Goal: Task Accomplishment & Management: Manage account settings

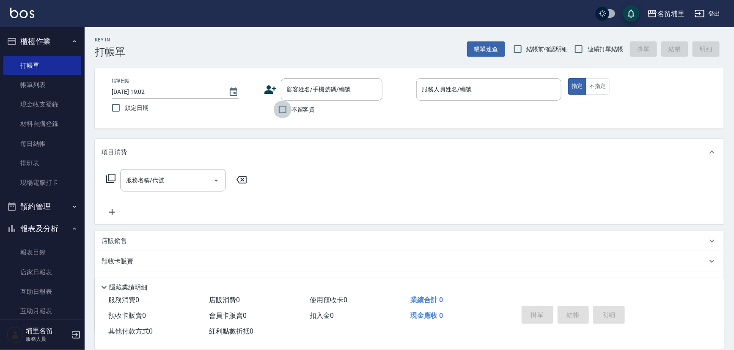
drag, startPoint x: 278, startPoint y: 109, endPoint x: 484, endPoint y: 77, distance: 208.6
click at [278, 109] on input "不留客資" at bounding box center [283, 110] width 18 height 18
checkbox input "true"
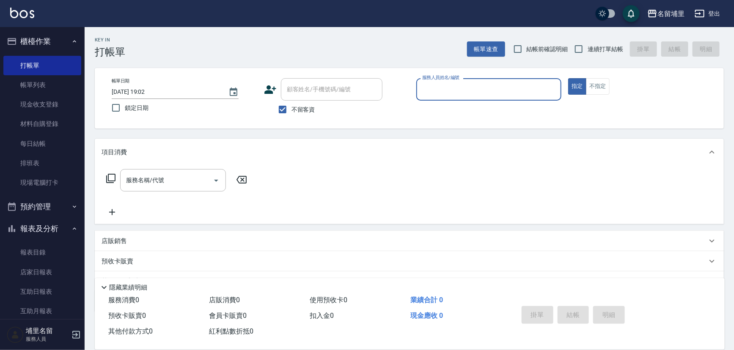
click at [593, 50] on span "連續打單結帳" at bounding box center [606, 49] width 36 height 9
click at [588, 50] on input "連續打單結帳" at bounding box center [579, 49] width 18 height 18
checkbox input "true"
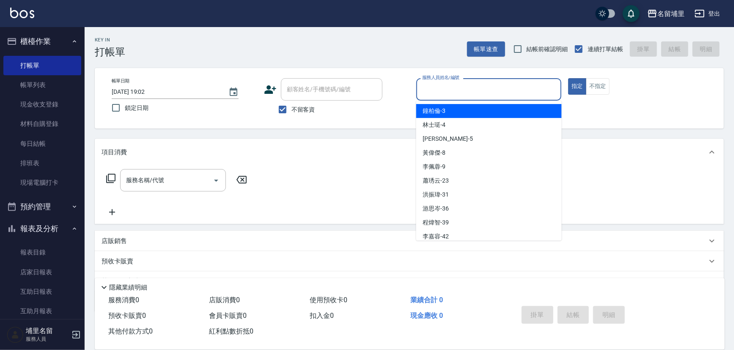
click at [499, 83] on input "服務人員姓名/編號" at bounding box center [489, 89] width 138 height 15
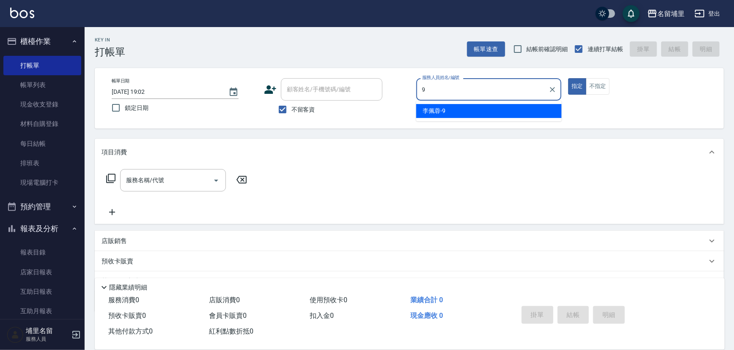
type input "李佩蓉-9"
type button "true"
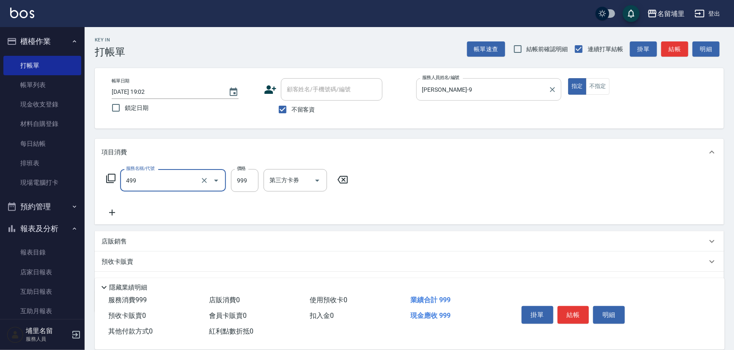
type input "染髮999(499)"
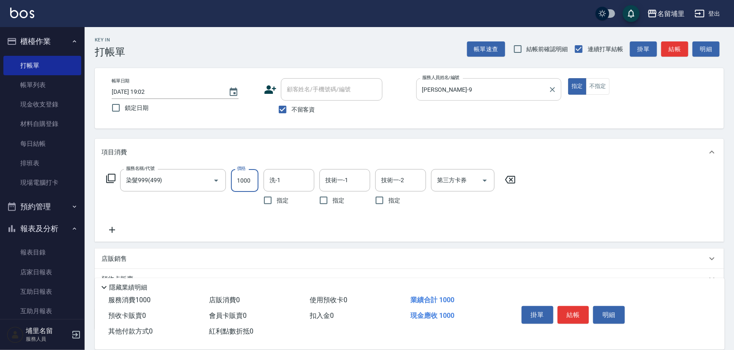
type input "1000"
type input "[PERSON_NAME]-42"
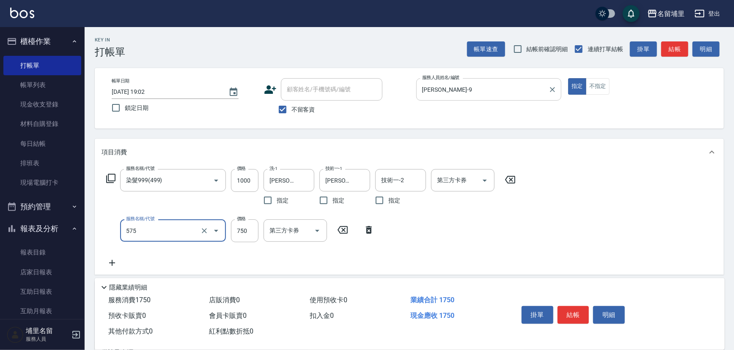
type input "750護髮(575)"
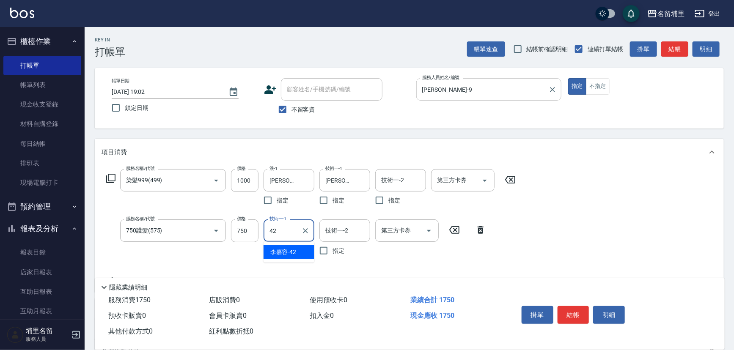
type input "[PERSON_NAME]-42"
click at [254, 234] on input "750" at bounding box center [245, 231] width 28 height 23
click at [245, 233] on input "700" at bounding box center [245, 231] width 28 height 23
type input "750"
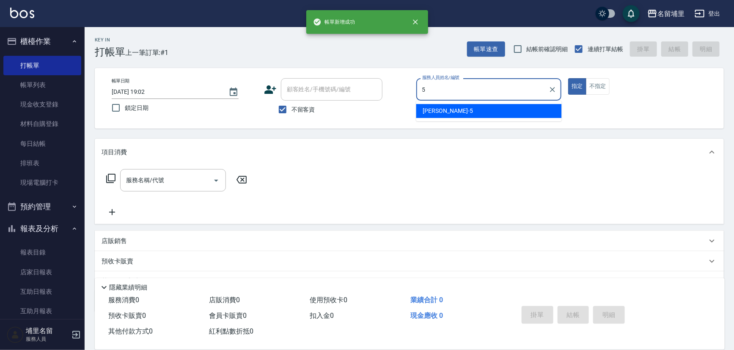
type input "[PERSON_NAME]-5"
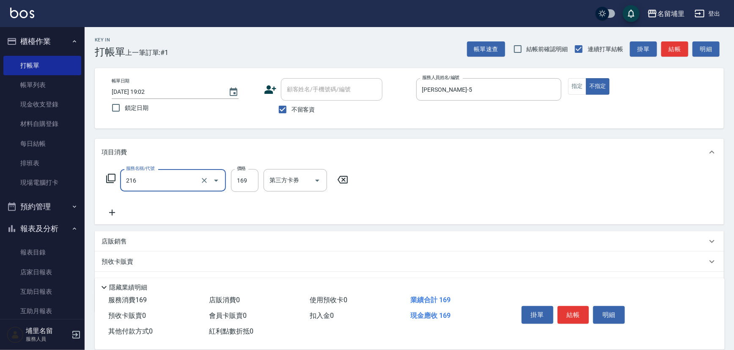
type input "剪髮169(216)"
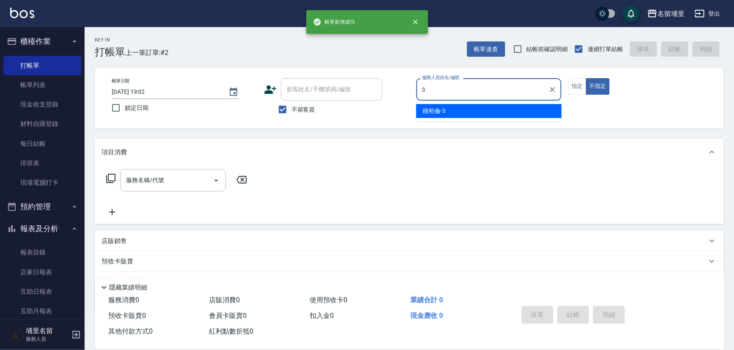
type input "鐘柏倫-3"
type button "false"
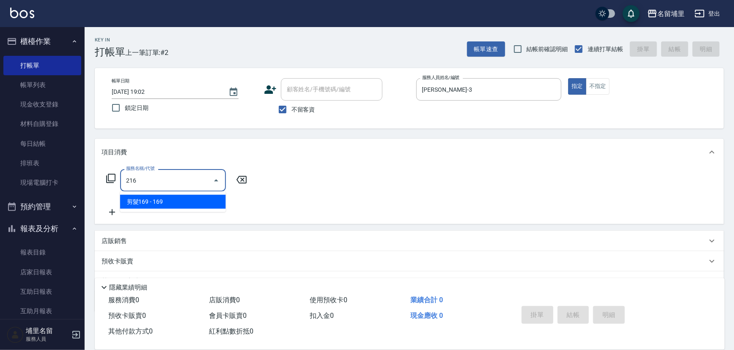
type input "剪髮169(216)"
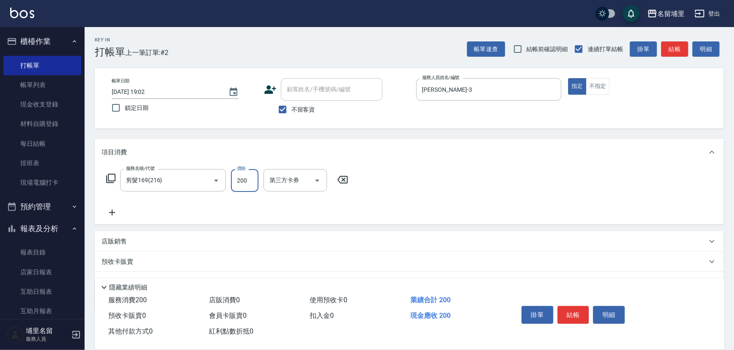
type input "200"
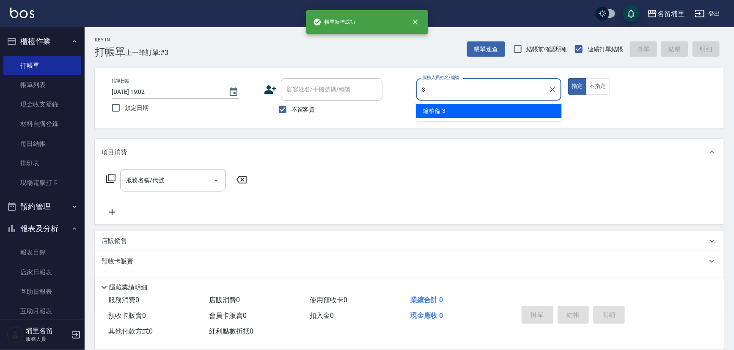
type input "鐘柏倫-3"
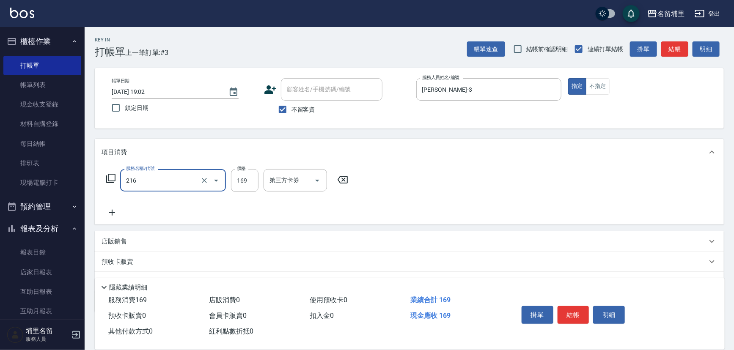
type input "剪髮169(216)"
type input "200"
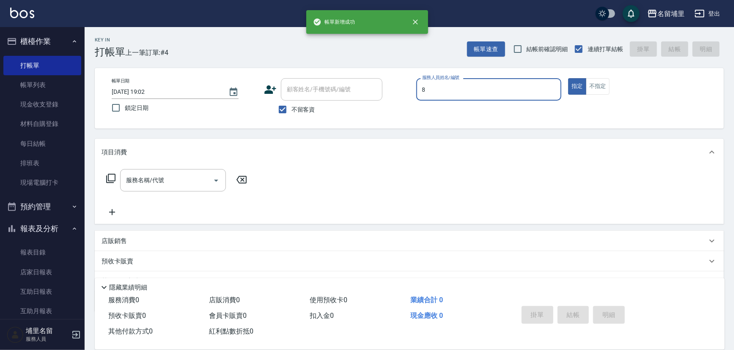
type input "黃偉傑-8"
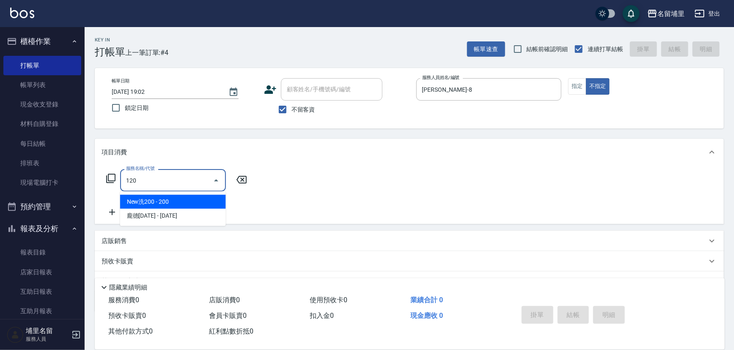
type input "New洗200(120)"
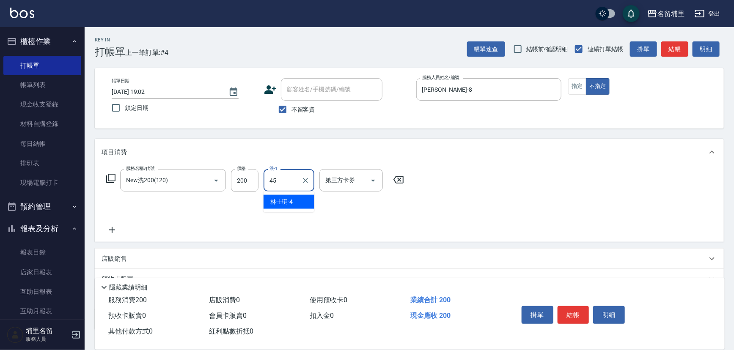
type input "[PERSON_NAME]-45"
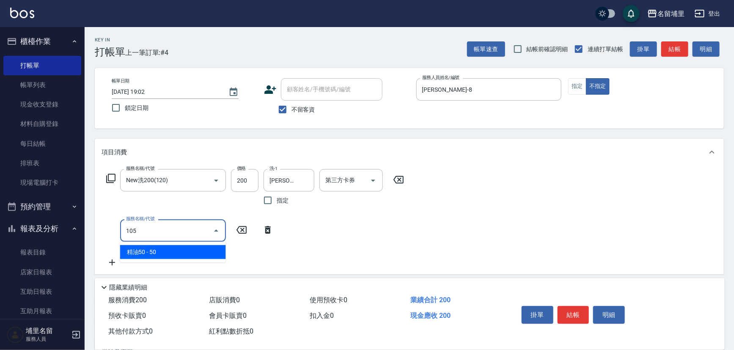
type input "精油50(105)"
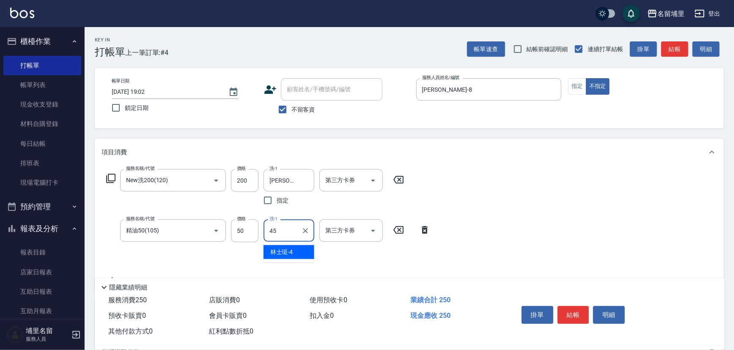
type input "[PERSON_NAME]-45"
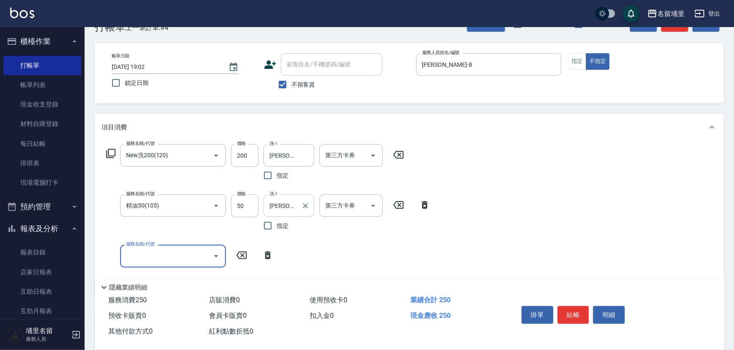
scroll to position [38, 0]
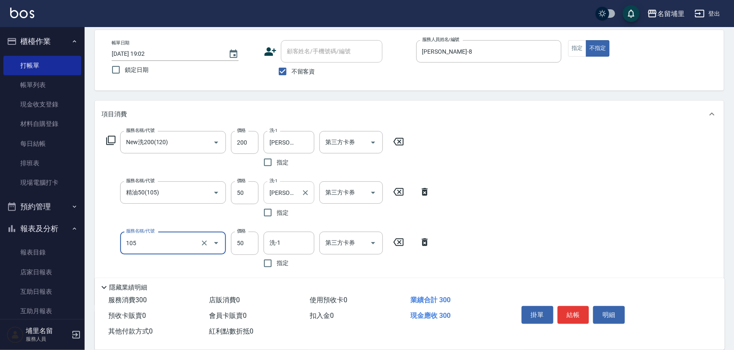
type input "精油50(105)"
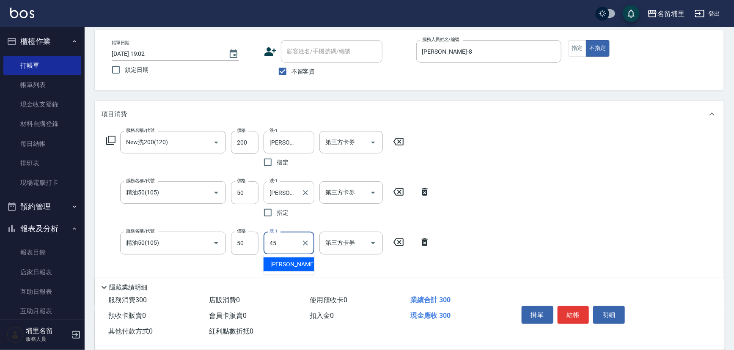
type input "[PERSON_NAME]-45"
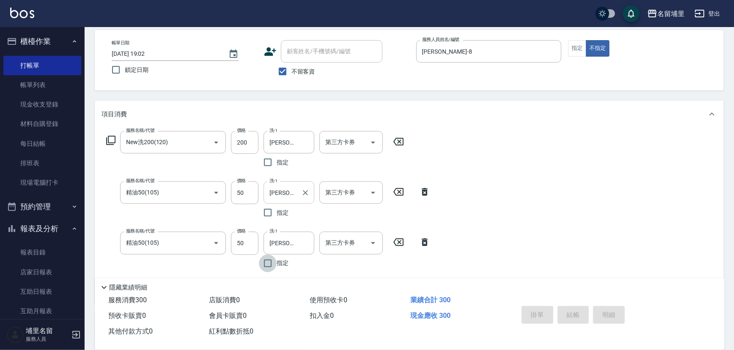
type input "2025/08/22 19:03"
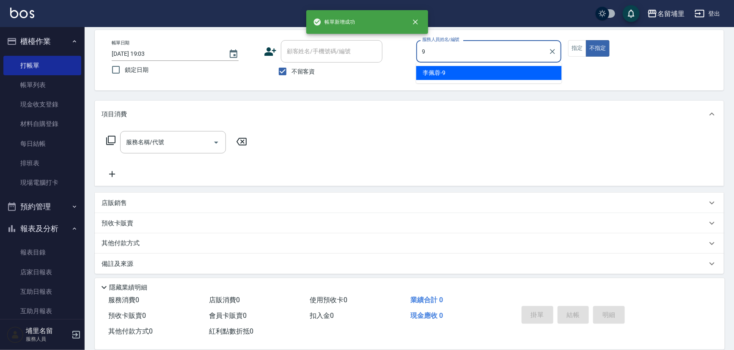
type input "李佩蓉-9"
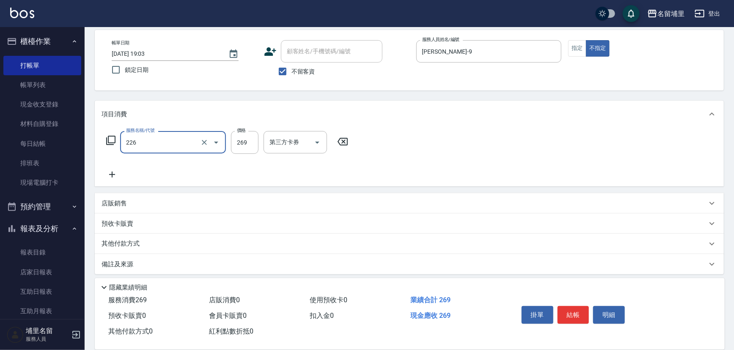
type input "洗剪269(226)"
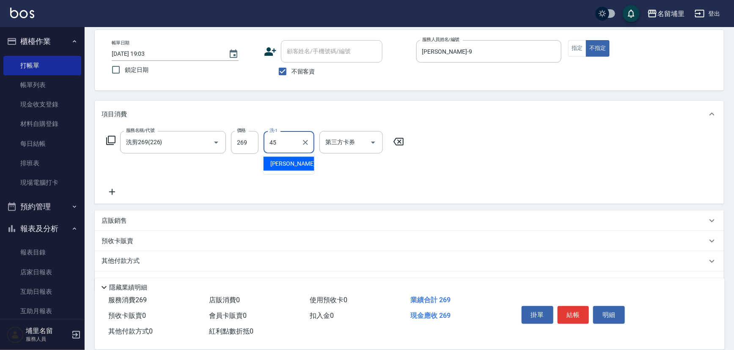
type input "[PERSON_NAME]-45"
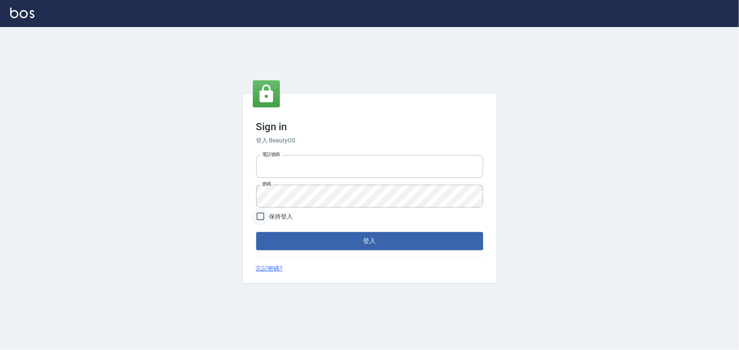
type input "2988528"
click at [256, 213] on input "保持登入" at bounding box center [260, 217] width 18 height 18
checkbox input "true"
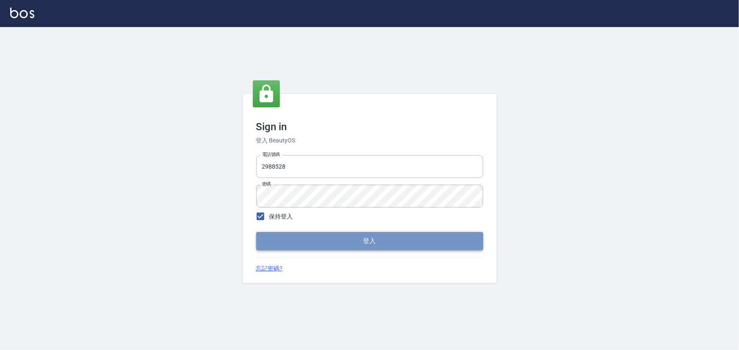
click at [318, 241] on button "登入" at bounding box center [369, 241] width 227 height 18
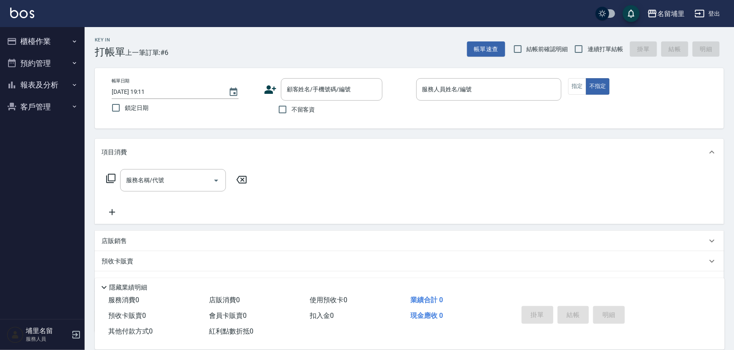
click at [365, 188] on div "服務名稱/代號 服務名稱/代號" at bounding box center [409, 195] width 629 height 58
drag, startPoint x: 298, startPoint y: 114, endPoint x: 431, endPoint y: 85, distance: 136.4
click at [299, 114] on label "不留客資" at bounding box center [294, 110] width 41 height 18
click at [292, 114] on input "不留客資" at bounding box center [283, 110] width 18 height 18
checkbox input "true"
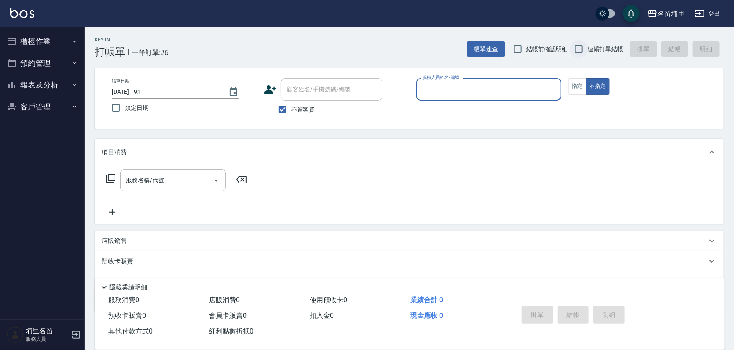
click at [584, 50] on input "連續打單結帳" at bounding box center [579, 49] width 18 height 18
checkbox input "true"
click at [520, 91] on input "服務人員姓名/編號" at bounding box center [489, 89] width 138 height 15
type input "黃偉傑-8"
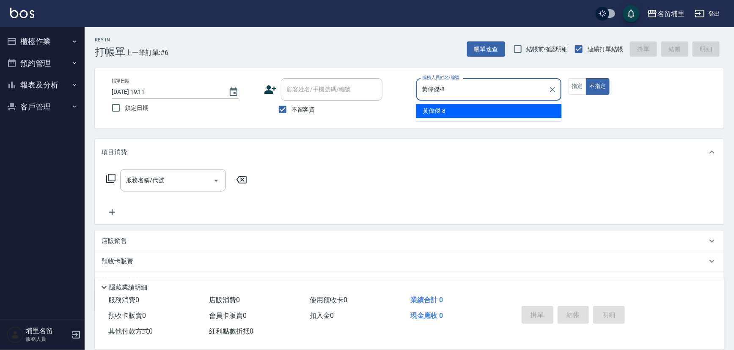
type button "false"
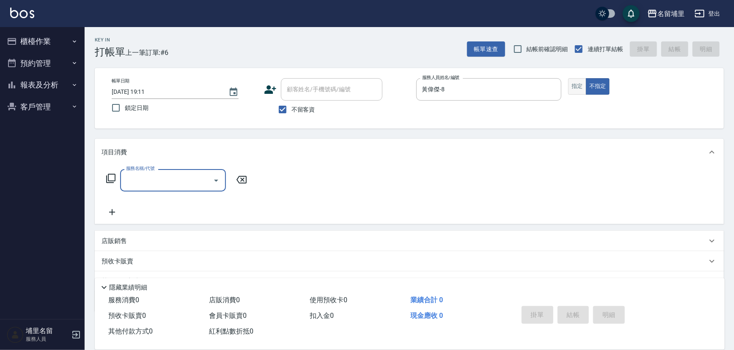
click at [576, 89] on button "指定" at bounding box center [577, 86] width 18 height 17
click at [169, 176] on input "服務名稱/代號" at bounding box center [166, 180] width 85 height 15
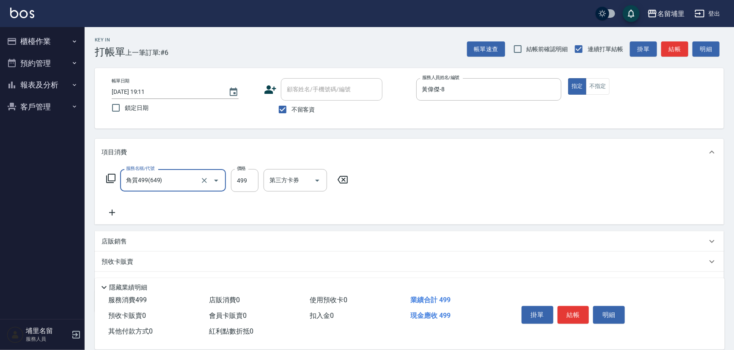
type input "角質499(649)"
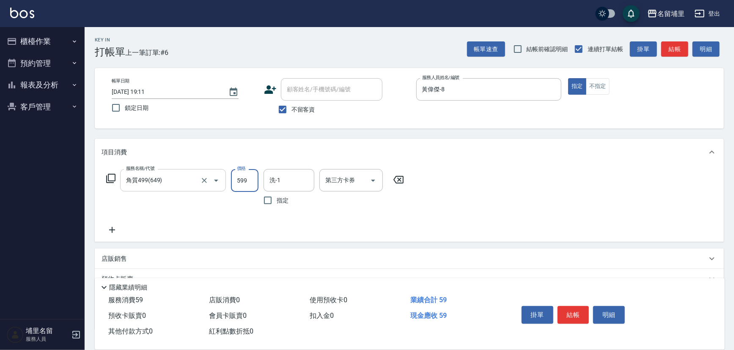
type input "599"
type input "[PERSON_NAME]-45"
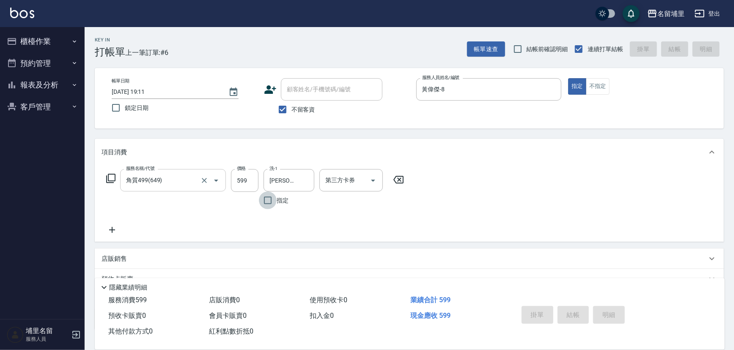
type input "[DATE] 19:35"
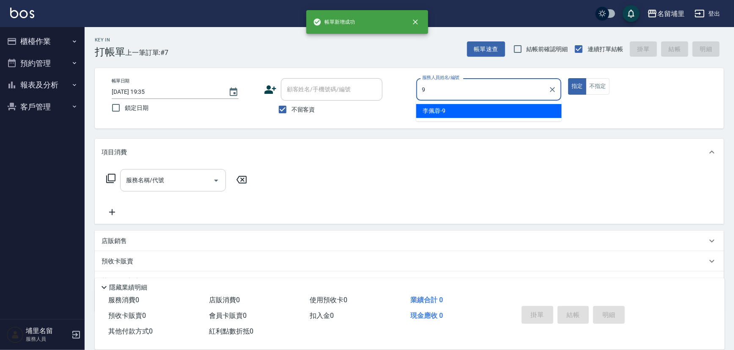
type input "李佩蓉-9"
type button "true"
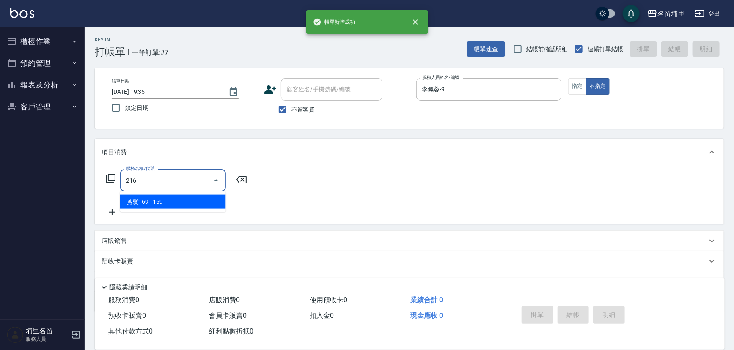
type input "剪髮169(216)"
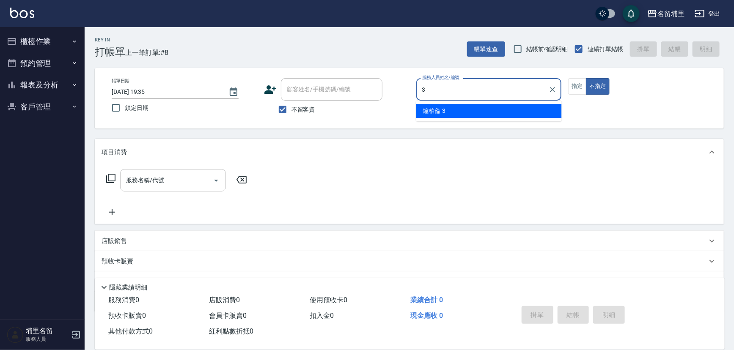
type input "鐘柏倫-3"
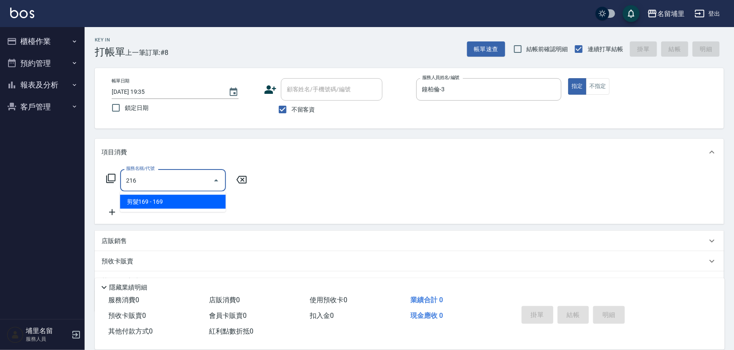
type input "剪髮169(216)"
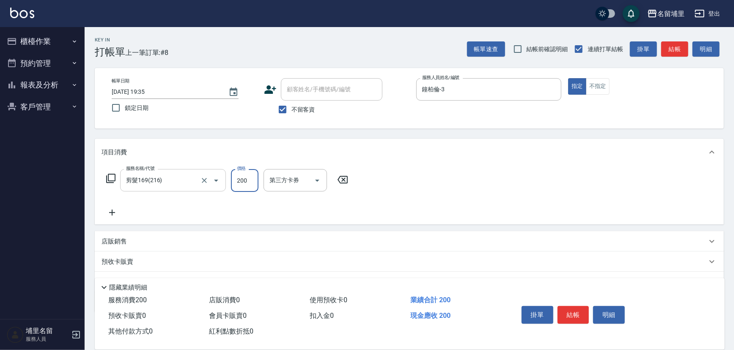
type input "200"
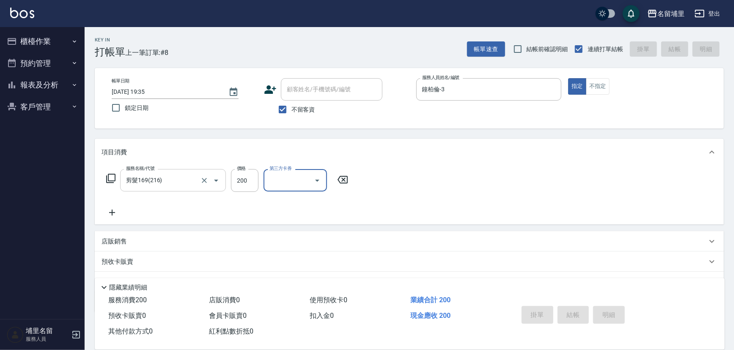
type input "[DATE] 19:36"
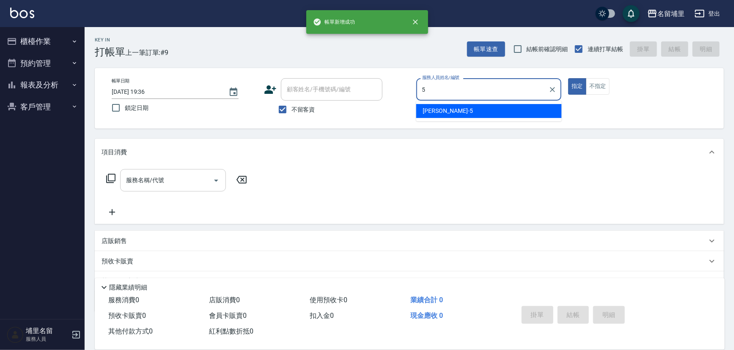
type input "[PERSON_NAME]-5"
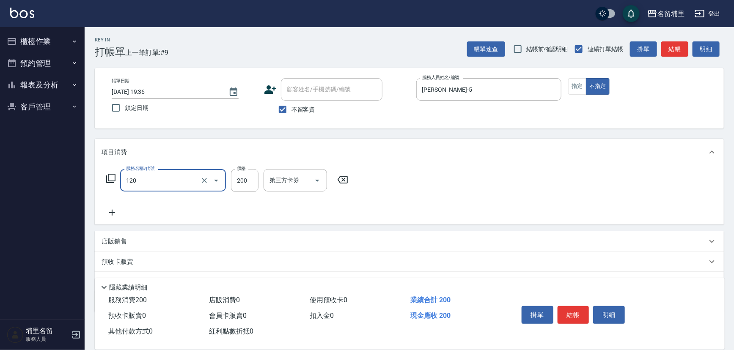
type input "New洗200(120)"
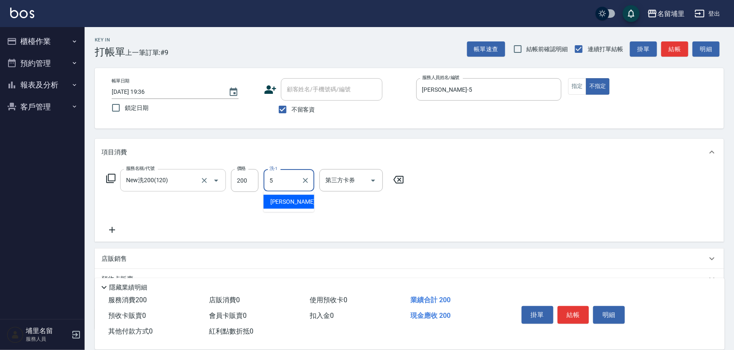
type input "[PERSON_NAME]-5"
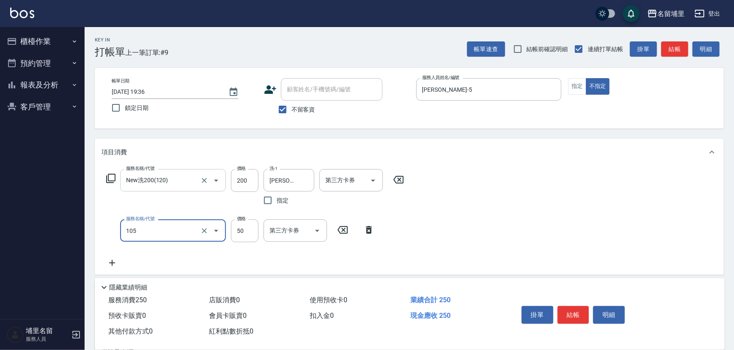
type input "精油50(105)"
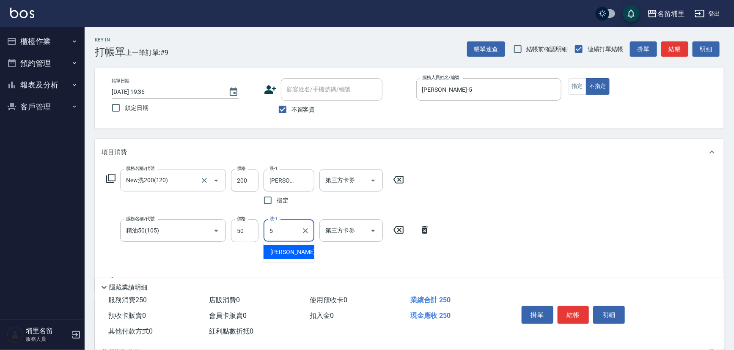
type input "[PERSON_NAME]-5"
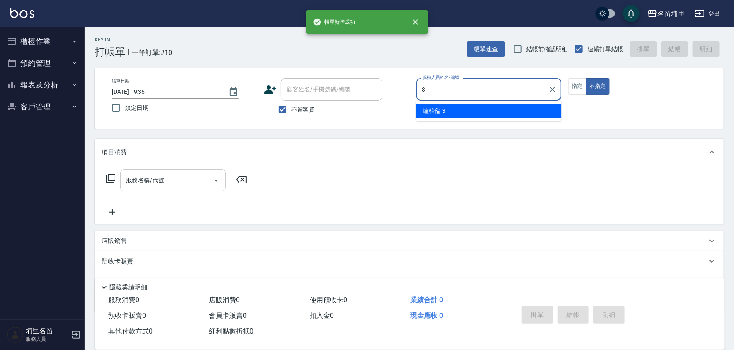
type input "鐘柏倫-3"
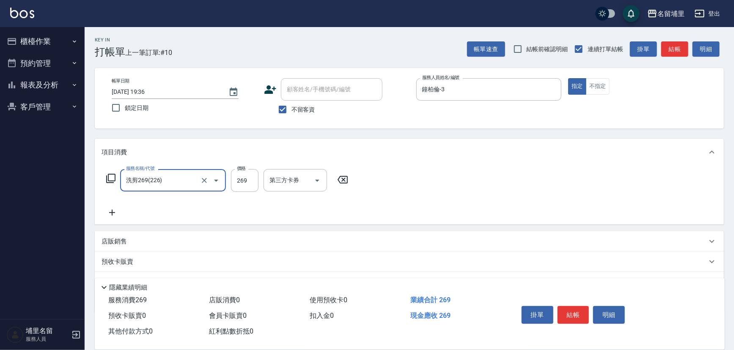
type input "洗剪269(226)"
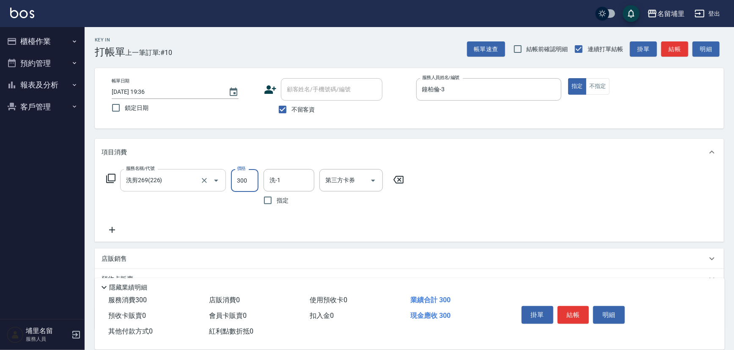
type input "300"
type input "鐘柏倫-3"
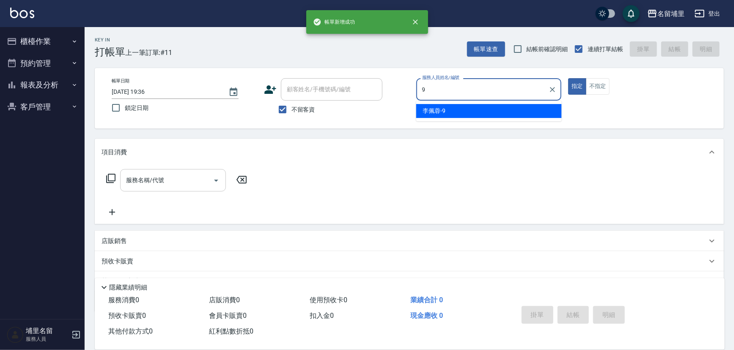
type input "李佩蓉-9"
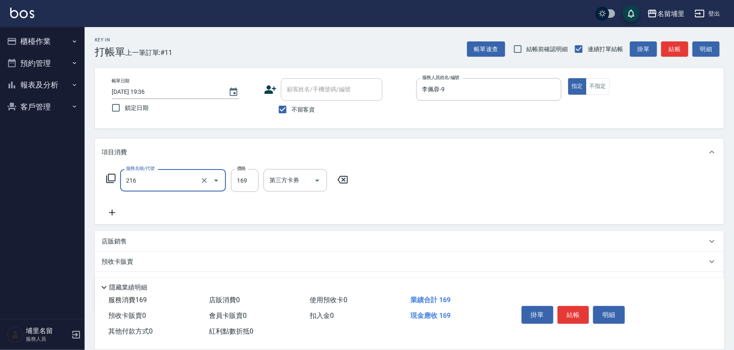
type input "剪髮169(216)"
type input "50"
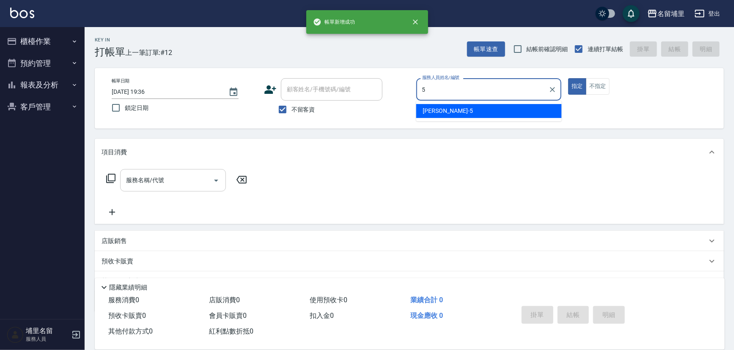
type input "[PERSON_NAME]-5"
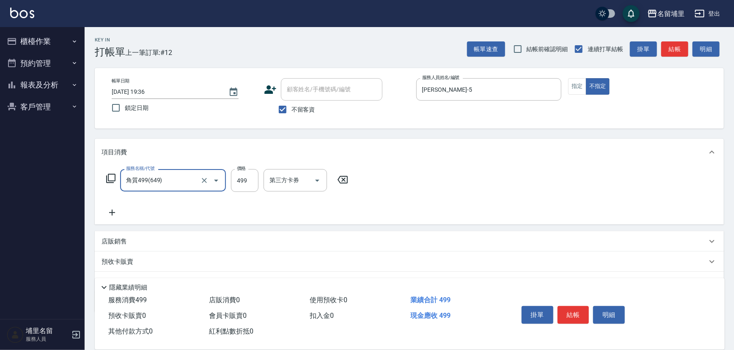
type input "角質499(649)"
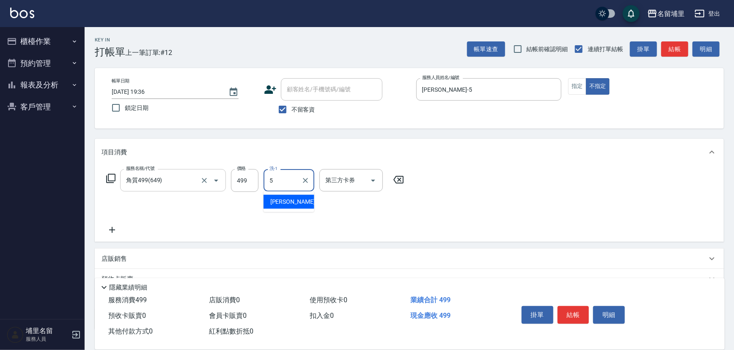
type input "[PERSON_NAME]-5"
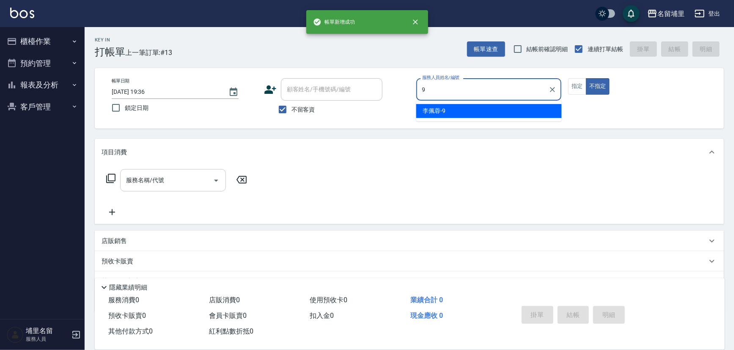
type input "李佩蓉-9"
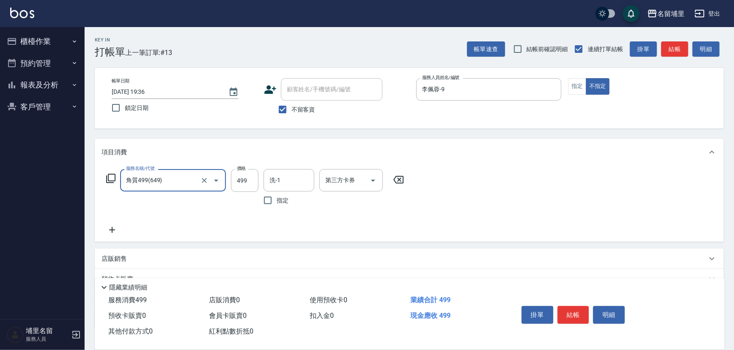
type input "角質499(649)"
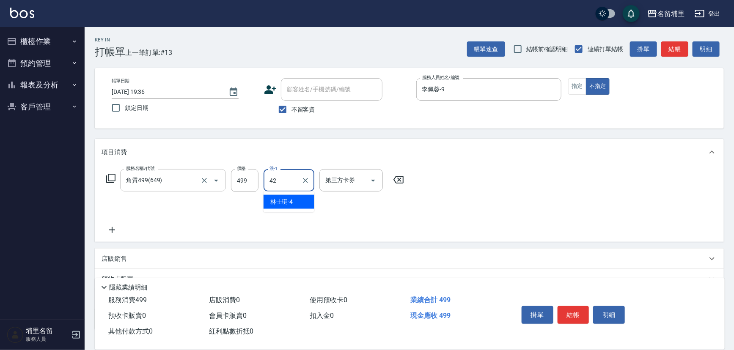
type input "[PERSON_NAME]-42"
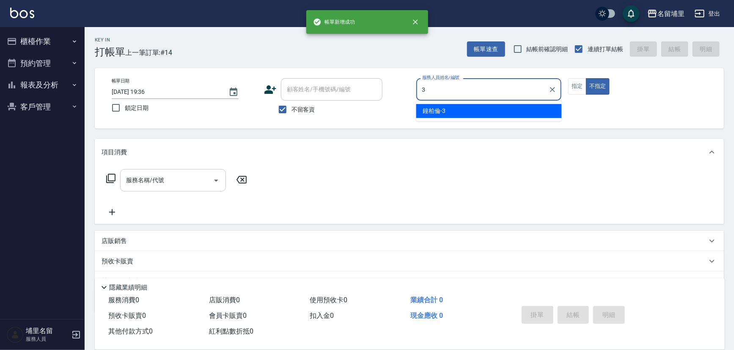
type input "鐘柏倫-3"
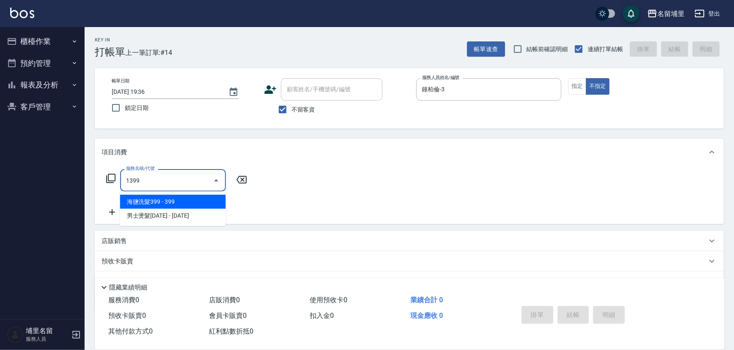
type input "海鹽洗髮399(1399)"
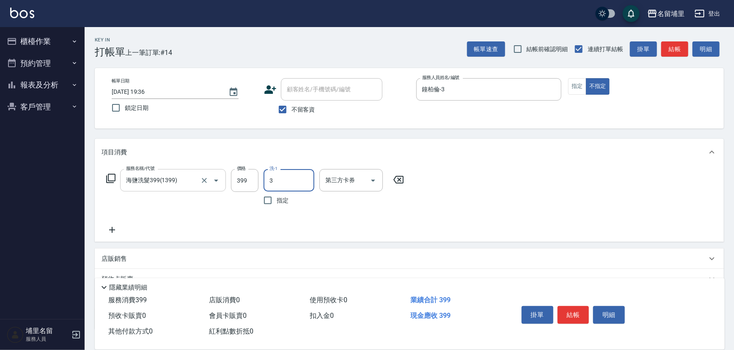
type input "鐘柏倫-3"
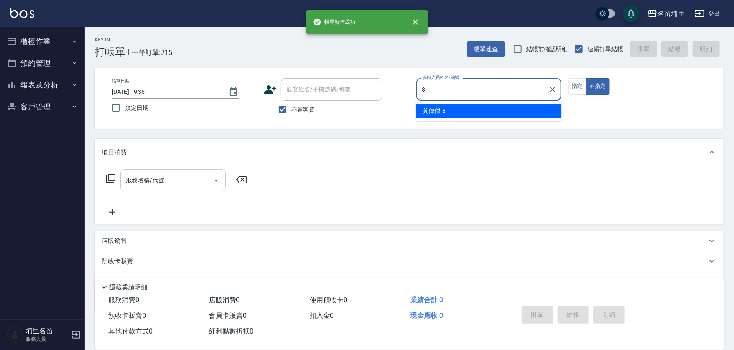
type input "黃偉傑-8"
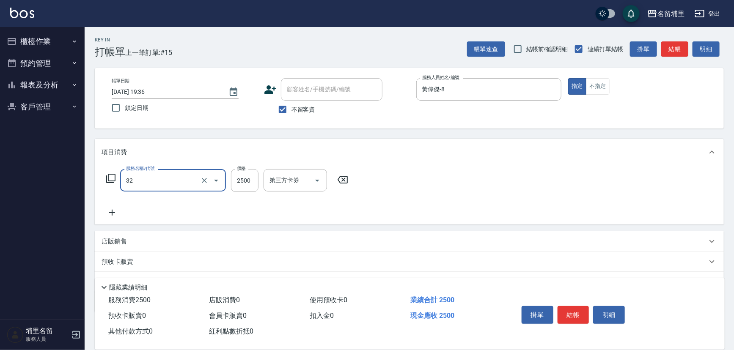
type input "燙B2500(32)"
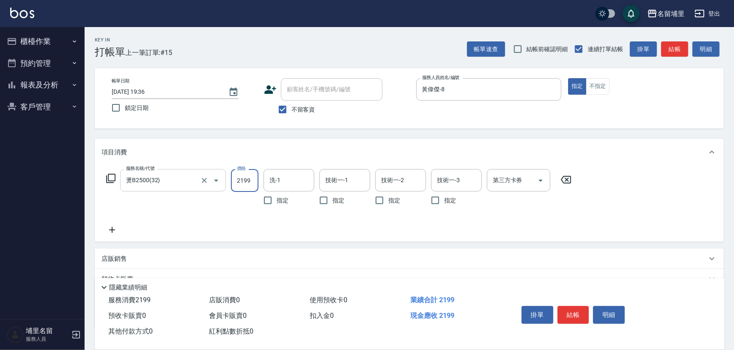
type input "2199"
type input "[PERSON_NAME]-45"
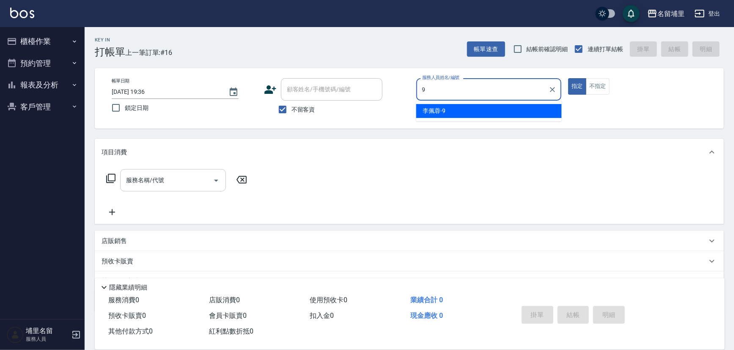
type input "李佩蓉-9"
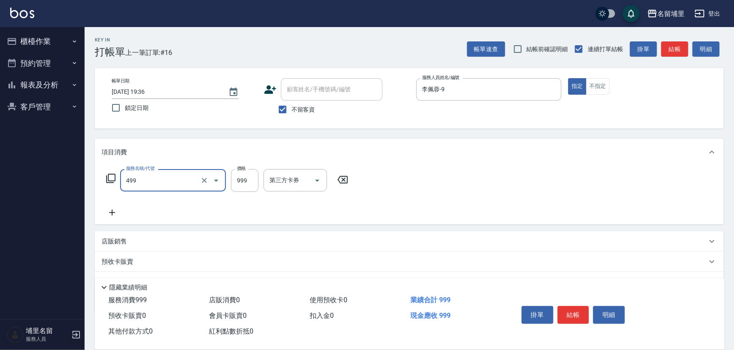
type input "染髮999(499)"
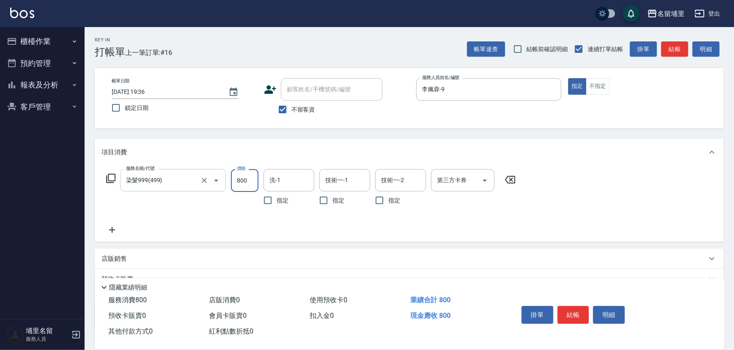
type input "800"
type input "[PERSON_NAME]-42"
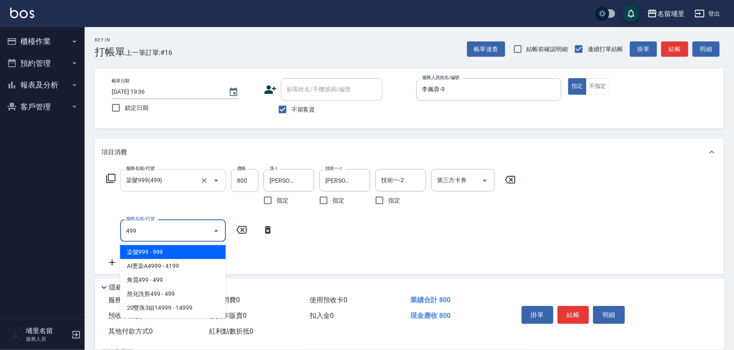
type input "染髮999(499)"
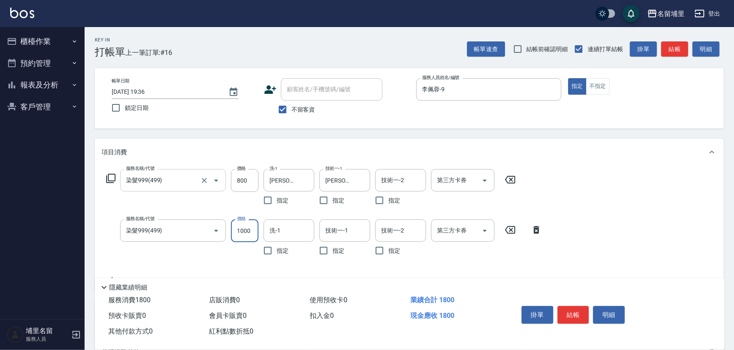
type input "1000"
type input "[PERSON_NAME]-42"
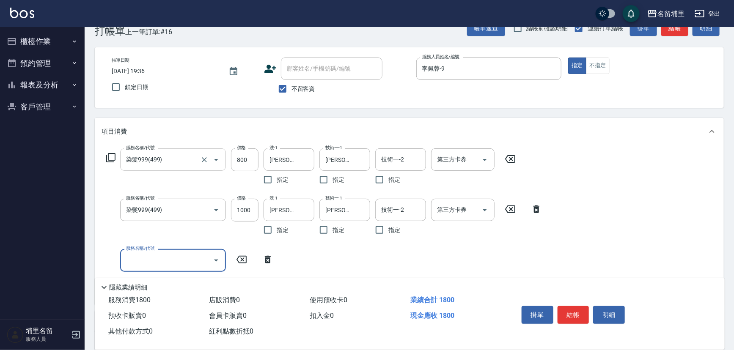
scroll to position [38, 0]
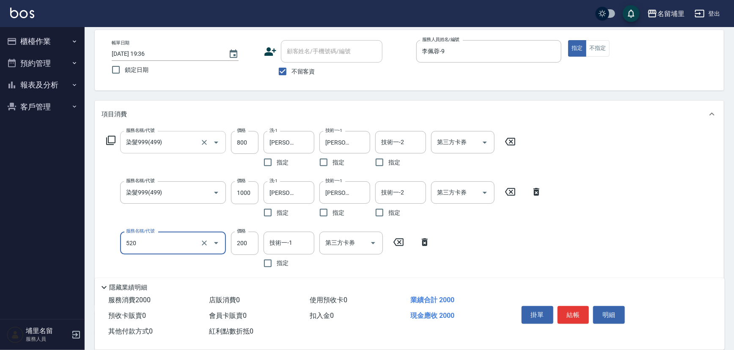
type input "200護髮(520)"
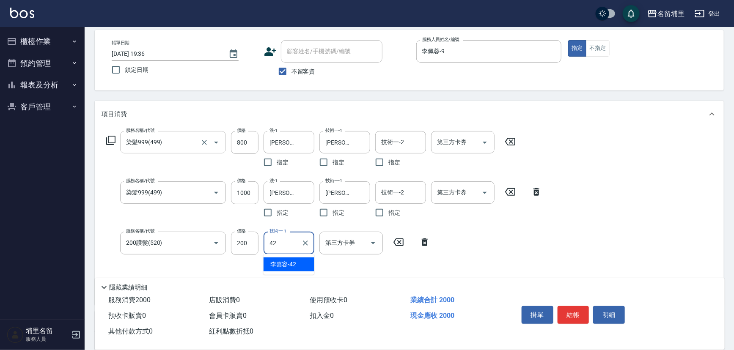
type input "[PERSON_NAME]-42"
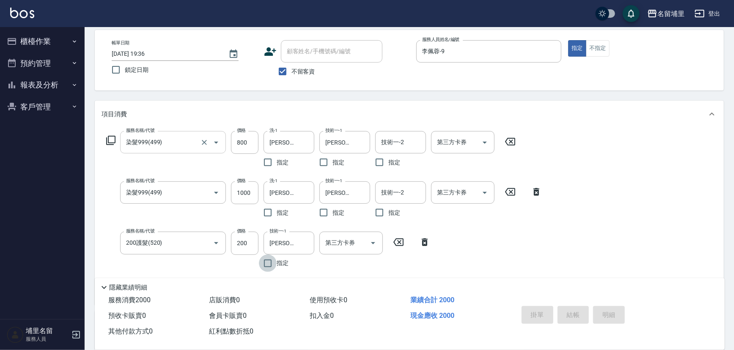
type input "[DATE] 19:37"
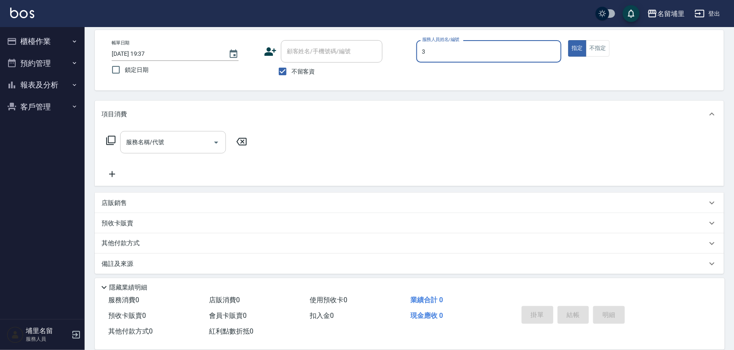
type input "鐘柏倫-3"
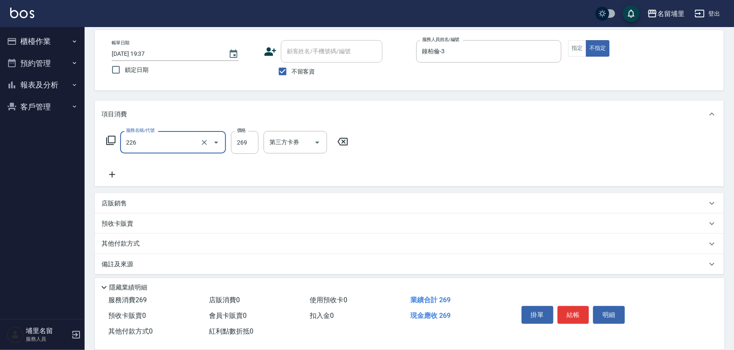
type input "洗剪269(226)"
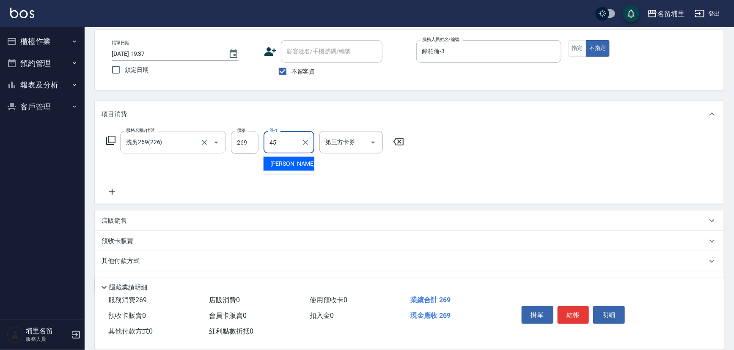
type input "[PERSON_NAME]-45"
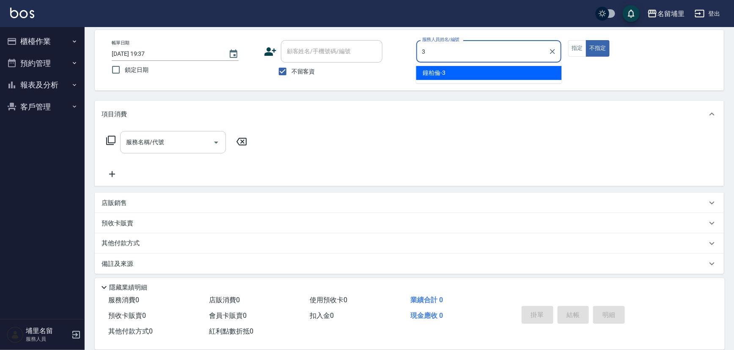
type input "鐘柏倫-3"
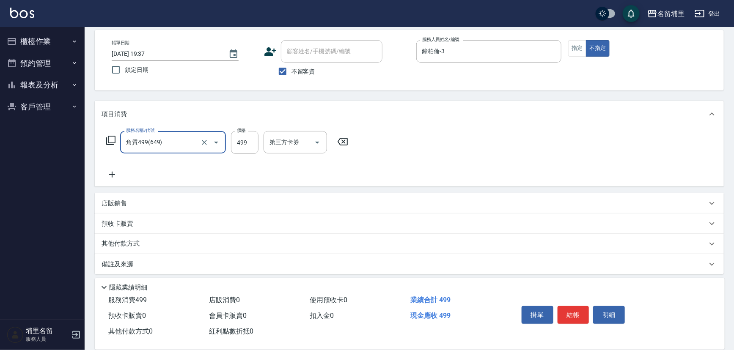
type input "角質499(649)"
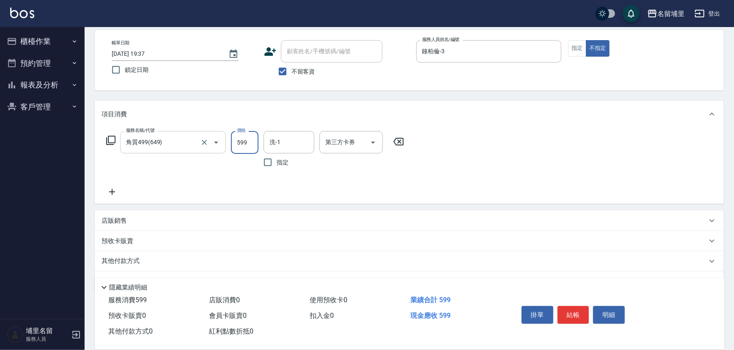
type input "599"
type input "[PERSON_NAME]-45"
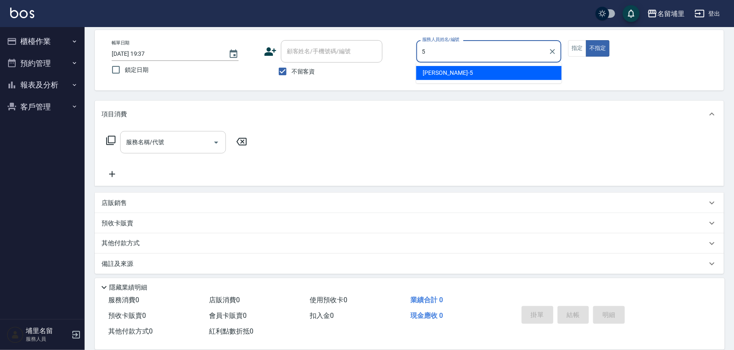
type input "[PERSON_NAME]-5"
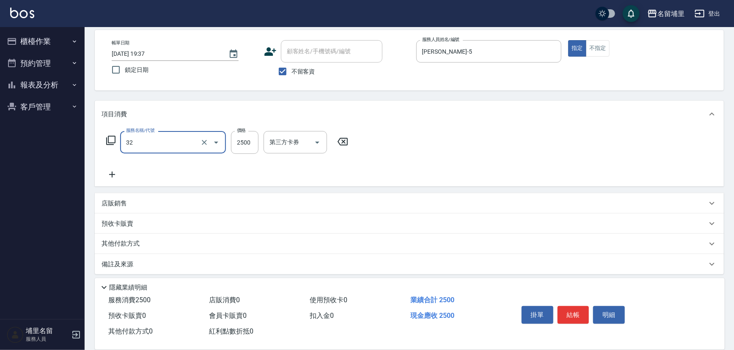
type input "燙B2500(32)"
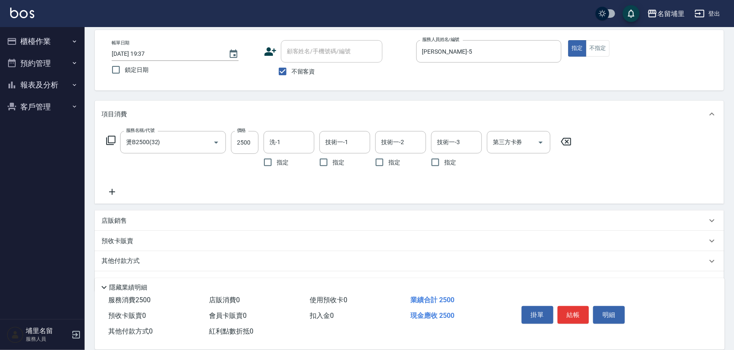
click at [250, 154] on div "價格 2500 價格" at bounding box center [245, 151] width 28 height 40
click at [250, 138] on input "2500" at bounding box center [245, 142] width 28 height 23
type input "2199"
type input "[PERSON_NAME]-45"
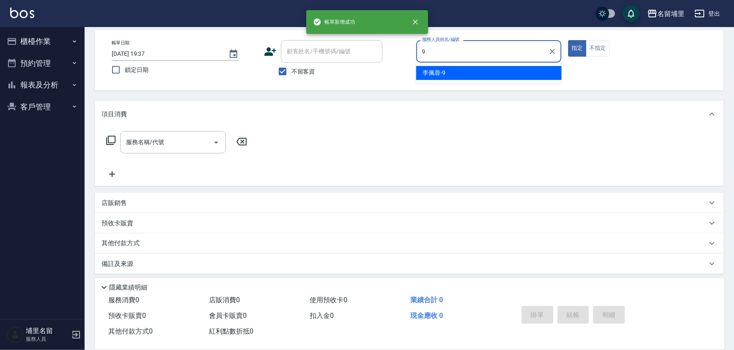
type input "李佩蓉-9"
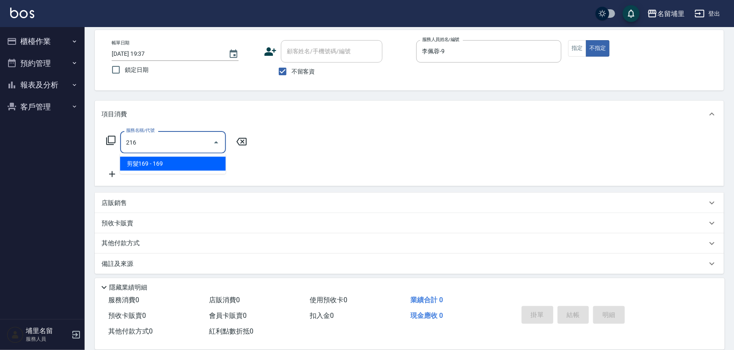
type input "剪髮169(216)"
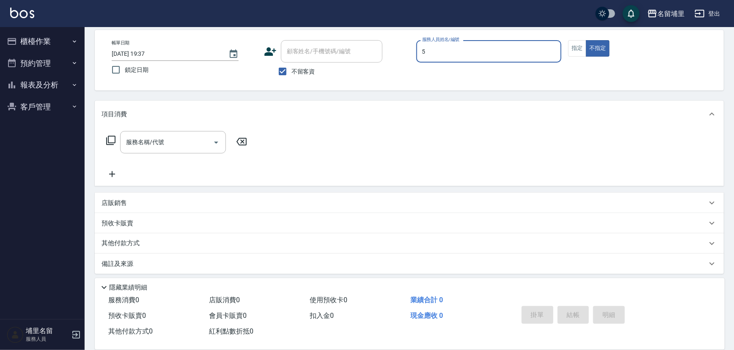
type input "[PERSON_NAME]-5"
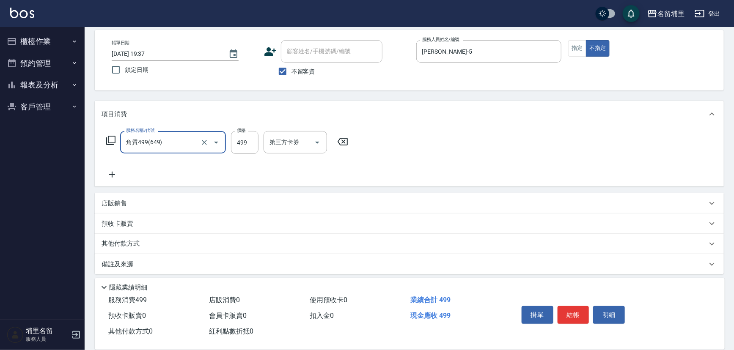
type input "角質499(649)"
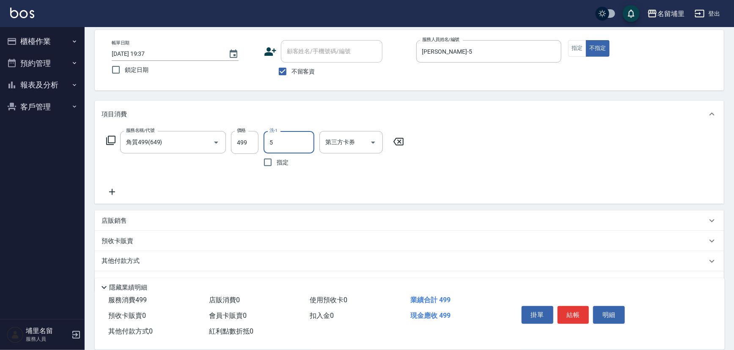
type input "[PERSON_NAME]-5"
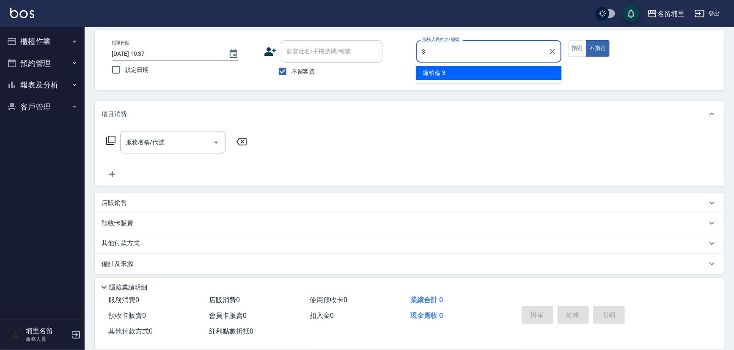
type input "鐘柏倫-3"
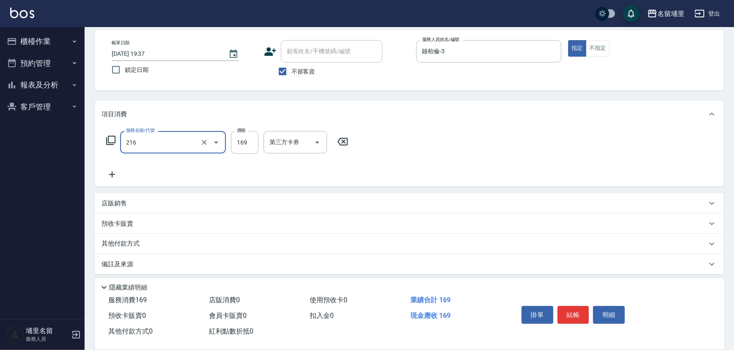
type input "剪髮169(216)"
type input "200"
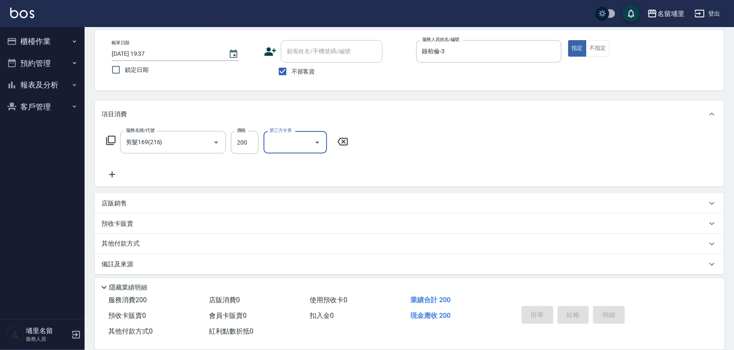
type input "[DATE] 19:38"
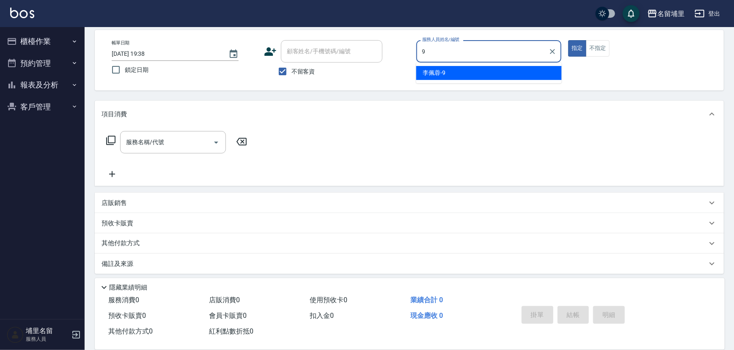
type input "李佩蓉-9"
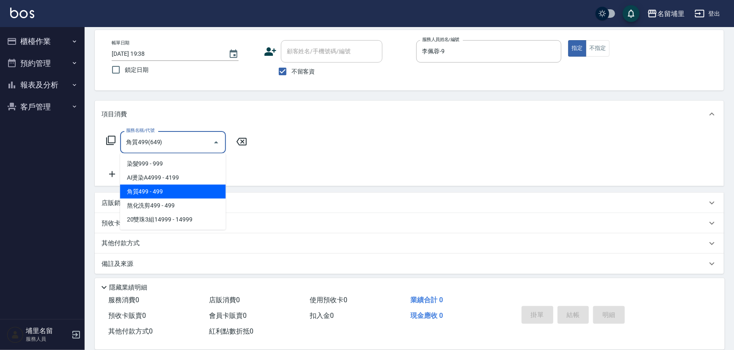
type input "角質499(649)"
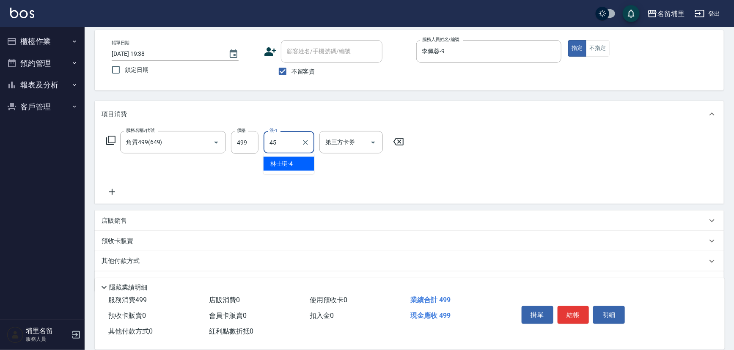
type input "[PERSON_NAME]-45"
click at [251, 138] on input "499" at bounding box center [245, 142] width 28 height 23
type input "599"
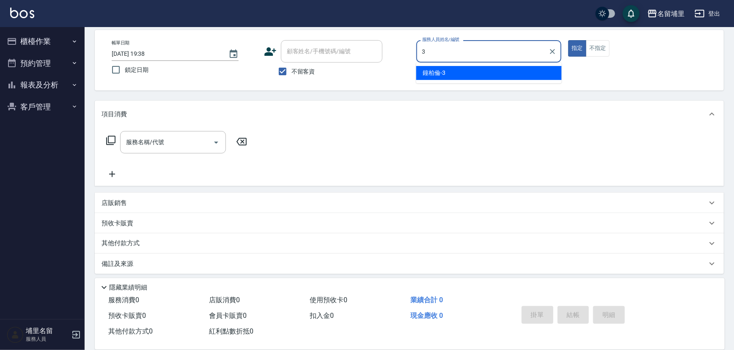
type input "鐘柏倫-3"
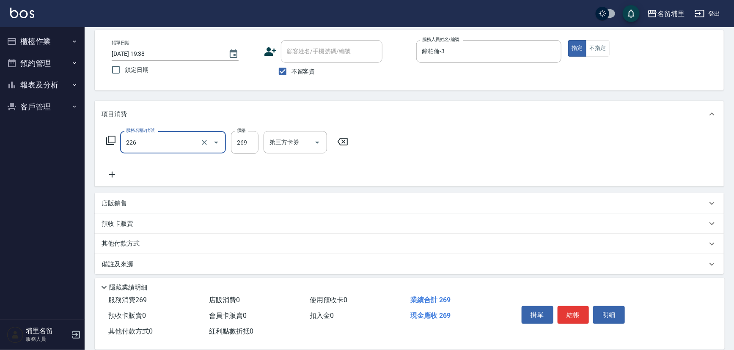
type input "洗剪269(226)"
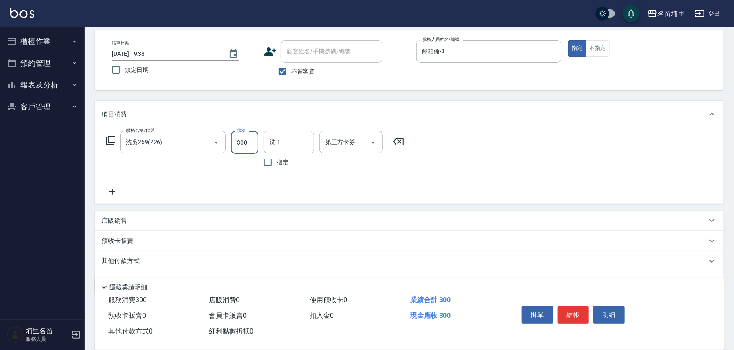
type input "300"
type input "[PERSON_NAME]-42"
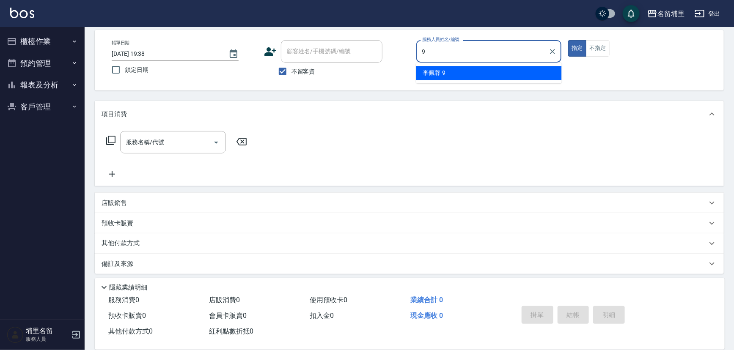
type input "李佩蓉-9"
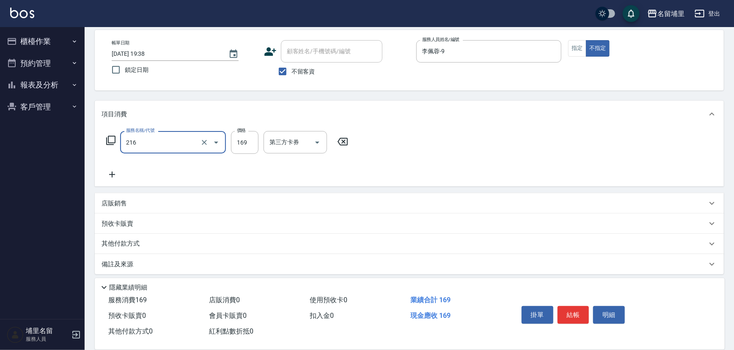
type input "剪髮169(216)"
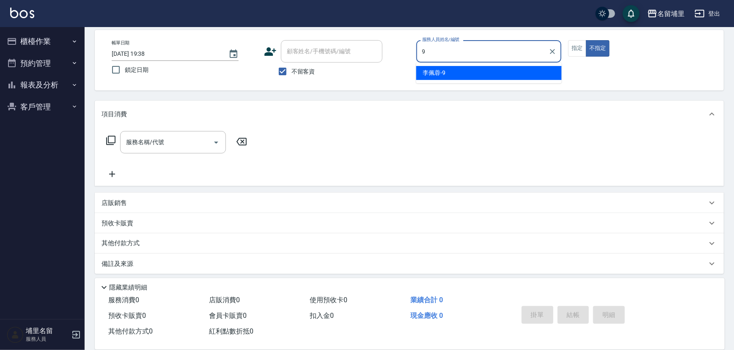
type input "李佩蓉-9"
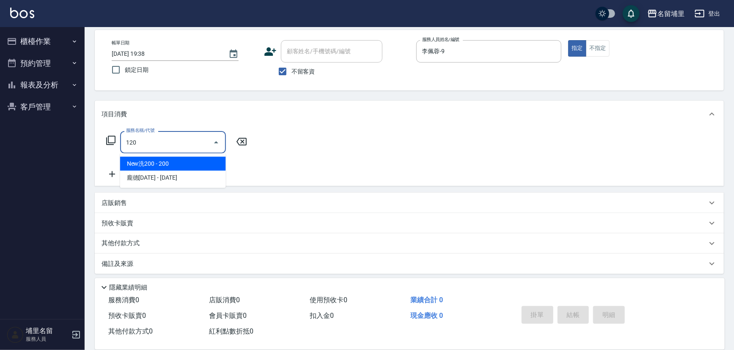
type input "New洗200(120)"
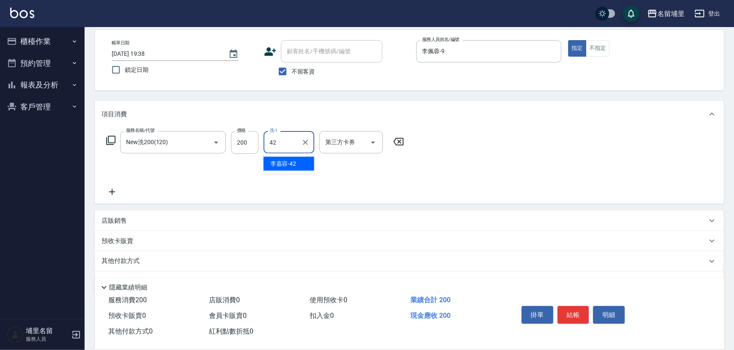
type input "[PERSON_NAME]-42"
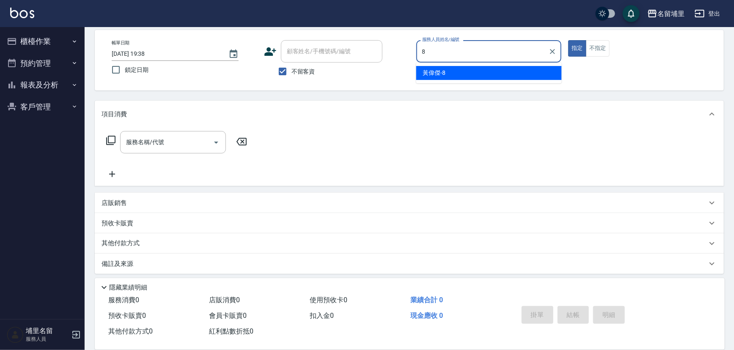
type input "黃偉傑-8"
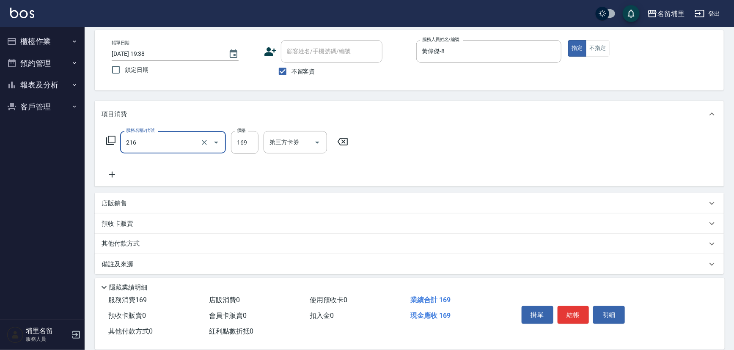
type input "剪髮169(216)"
type input "250"
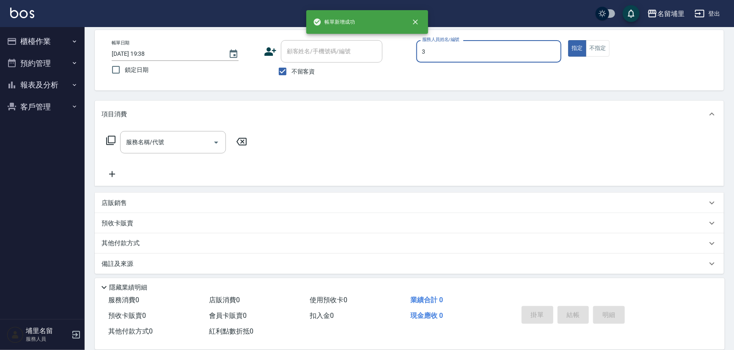
type input "鐘柏倫-3"
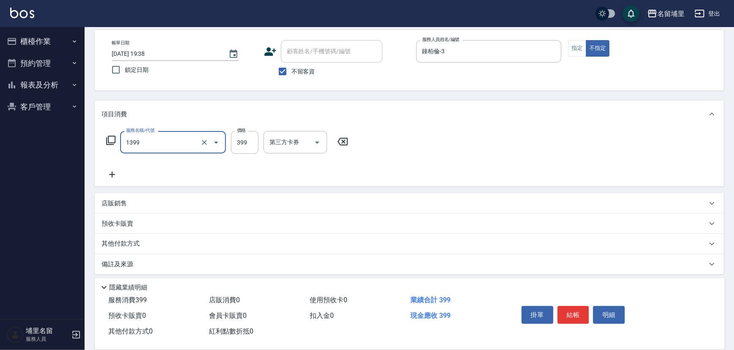
type input "海鹽洗髮399(1399)"
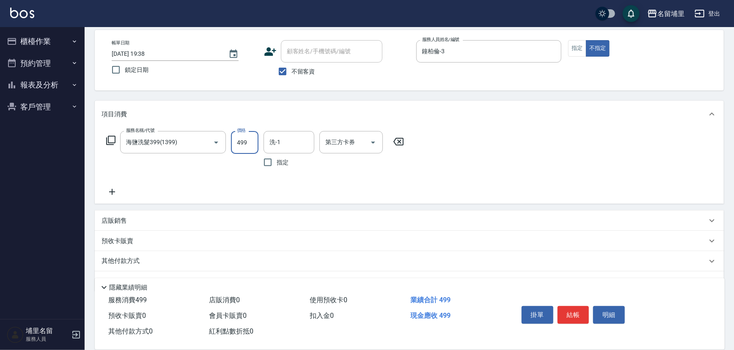
type input "499"
type input "[PERSON_NAME]-42"
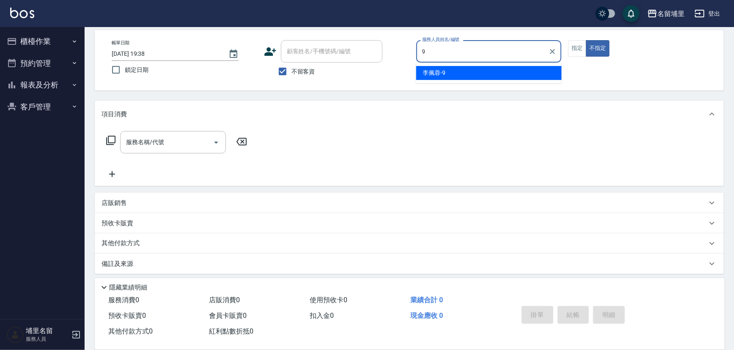
type input "李佩蓉-9"
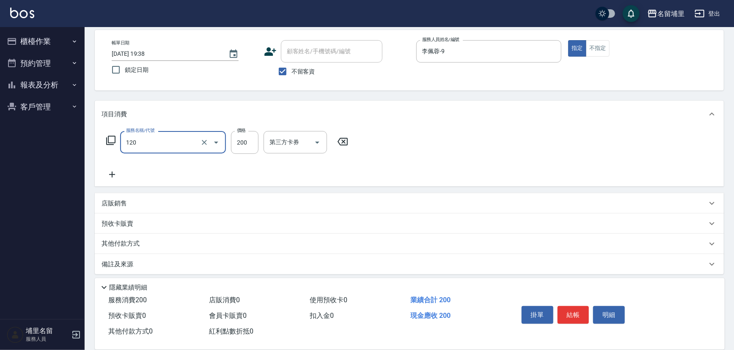
type input "New洗200(120)"
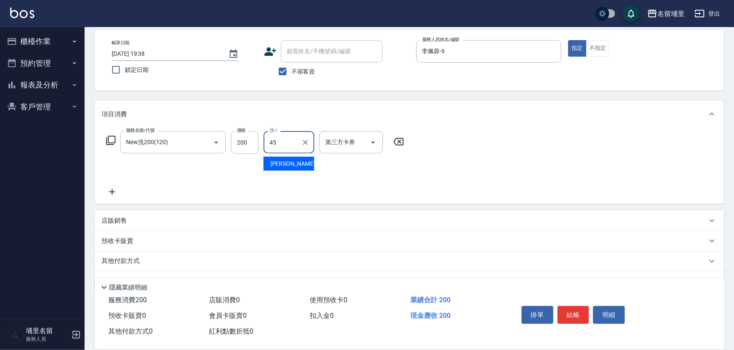
type input "[PERSON_NAME]-45"
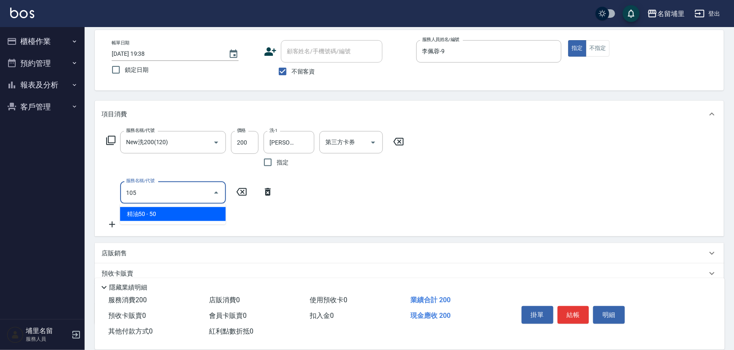
type input "精油50(105)"
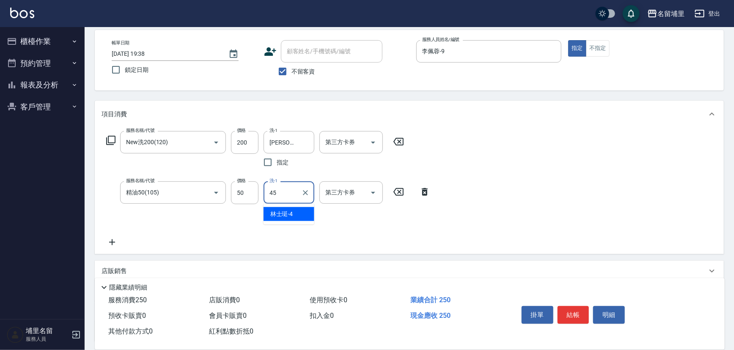
type input "[PERSON_NAME]-45"
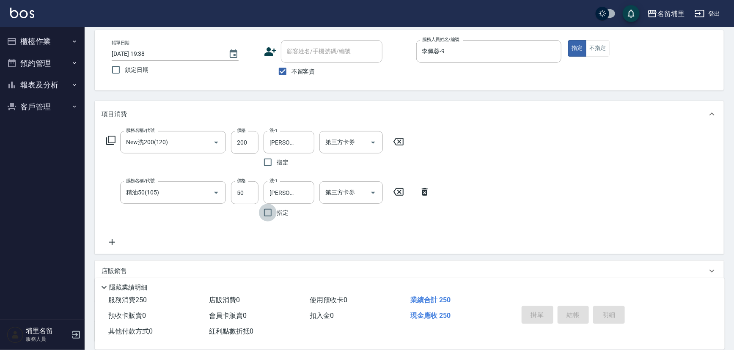
type input "[DATE] 19:39"
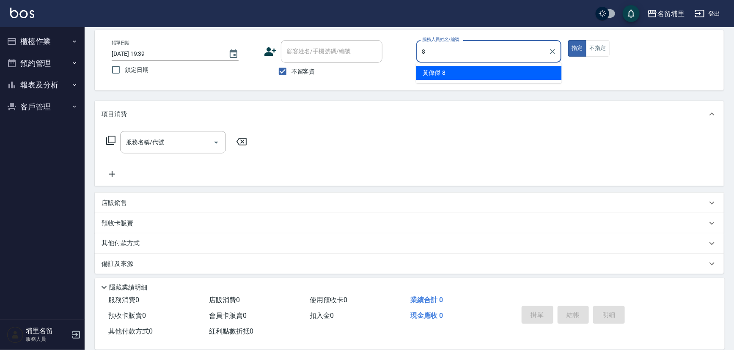
type input "黃偉傑-8"
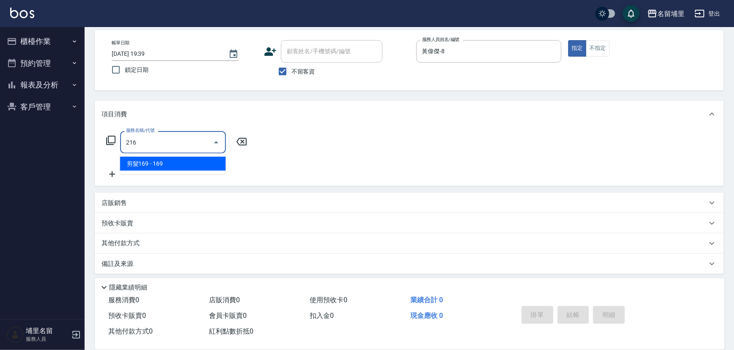
type input "剪髮169(216)"
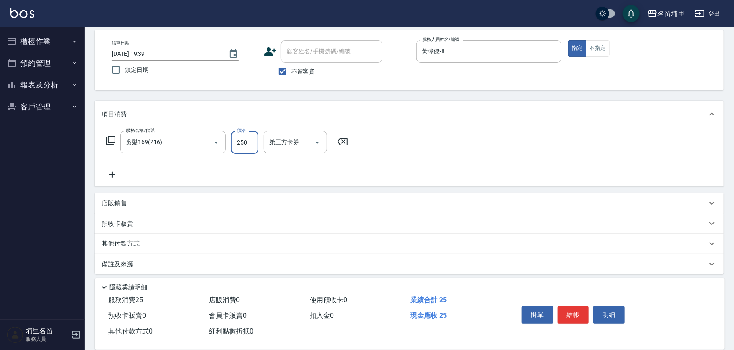
type input "250"
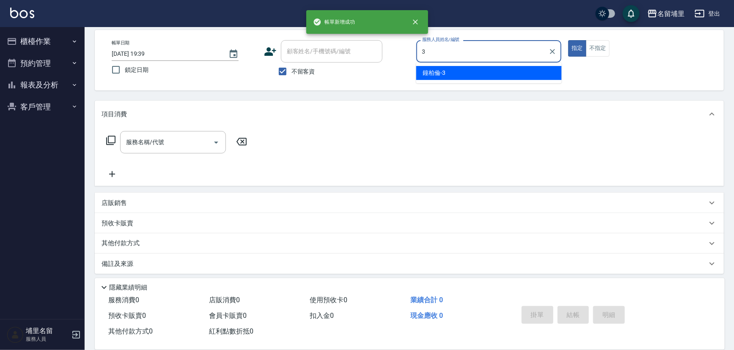
type input "鐘柏倫-3"
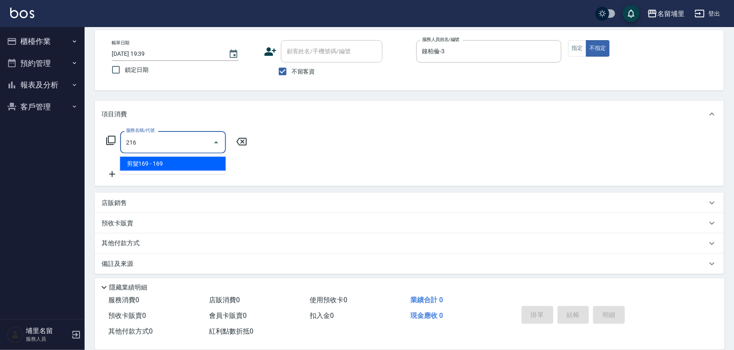
type input "剪髮169(216)"
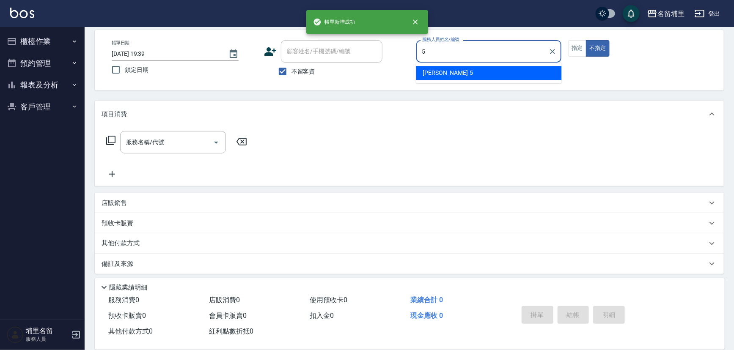
type input "[PERSON_NAME]-5"
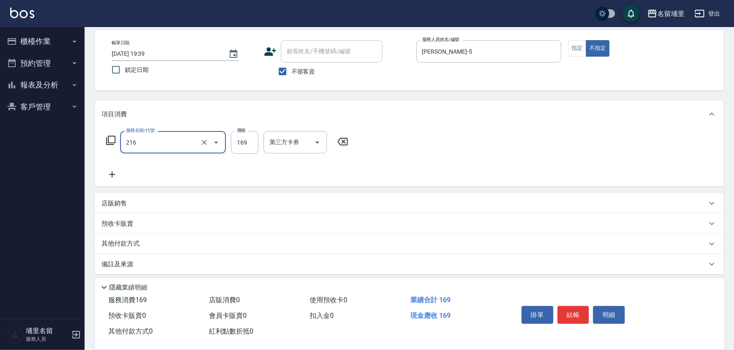
type input "剪髮169(216)"
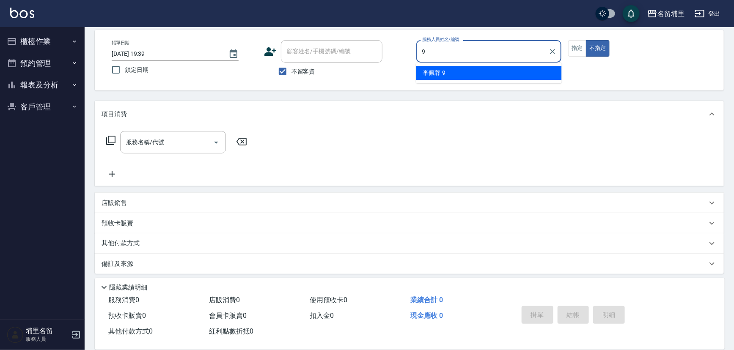
type input "李佩蓉-9"
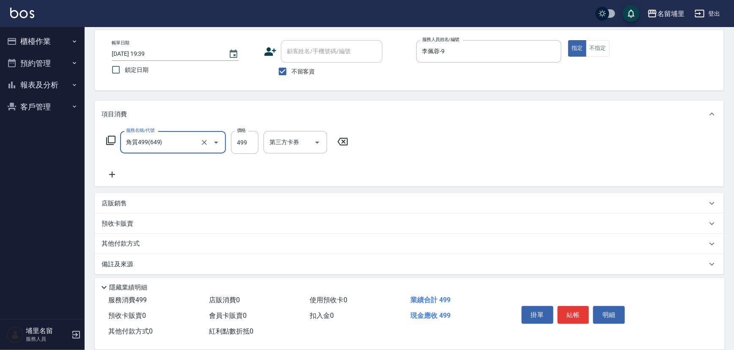
type input "角質499(649)"
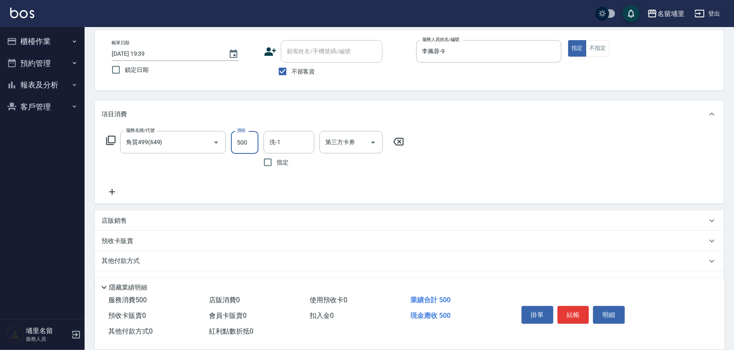
type input "500"
type input "[PERSON_NAME]-45"
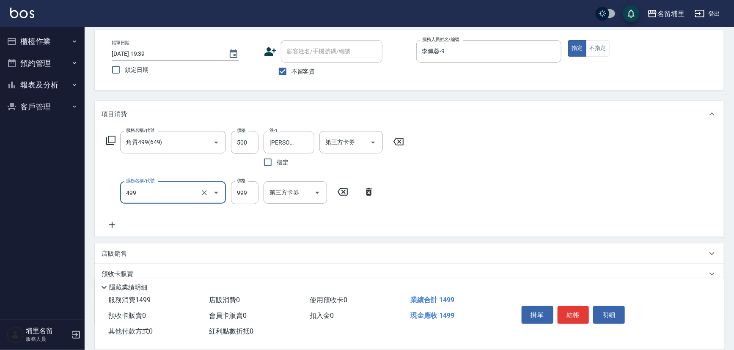
type input "染髮999(499)"
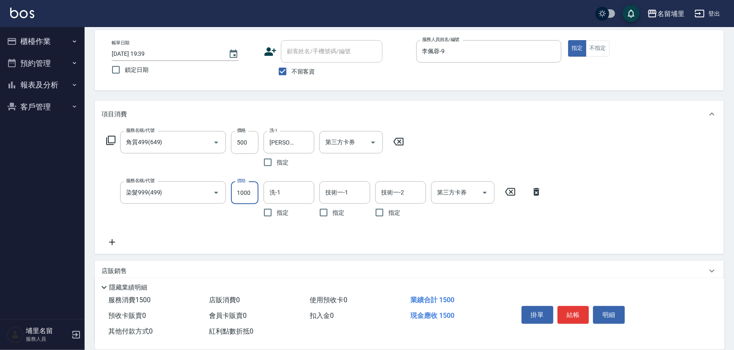
type input "1000"
type input "[PERSON_NAME]-45"
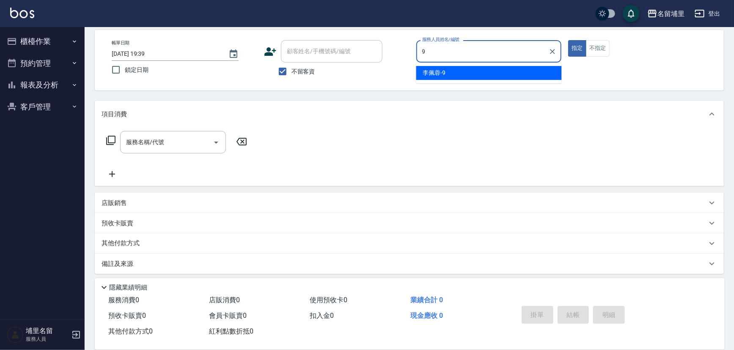
type input "李佩蓉-9"
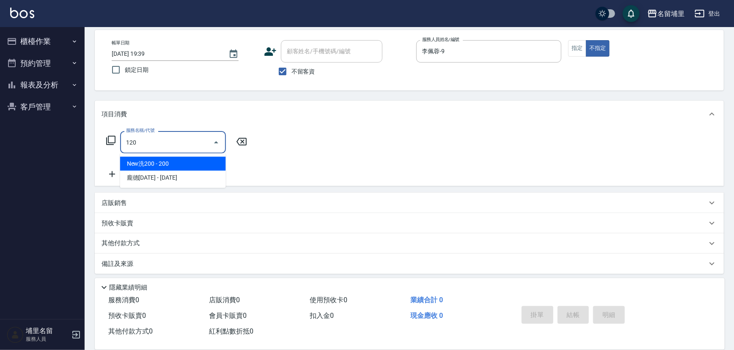
type input "New洗200(120)"
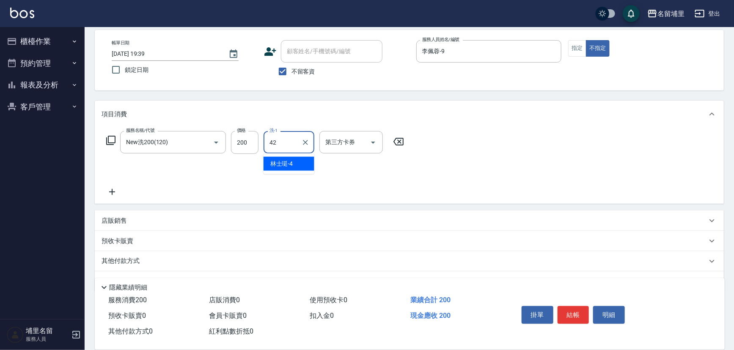
type input "[PERSON_NAME]-42"
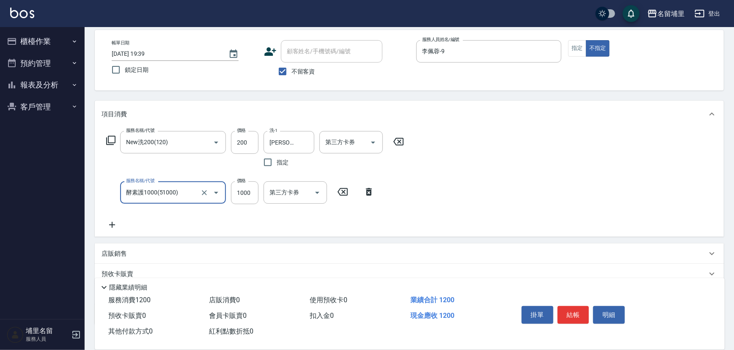
type input "酵素護1000(51000)"
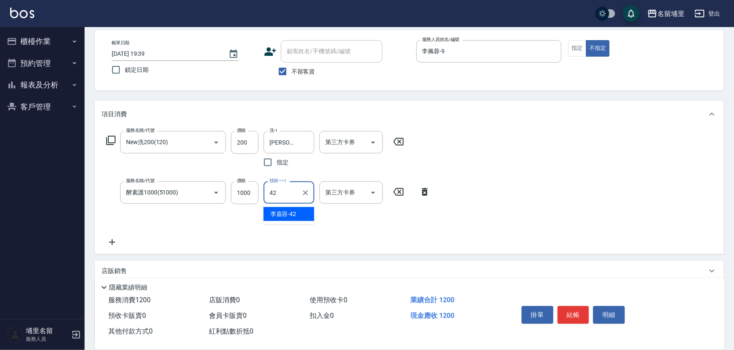
type input "[PERSON_NAME]-42"
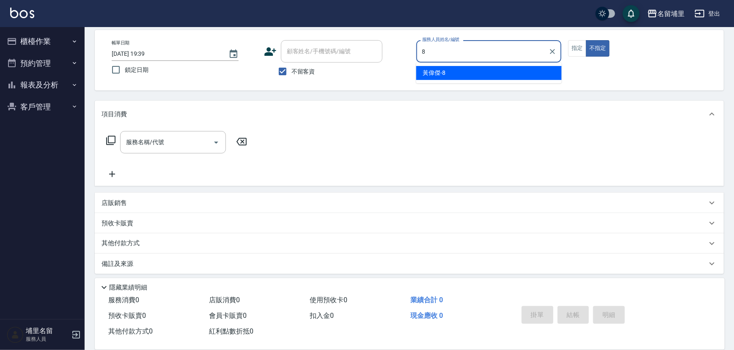
type input "黃偉傑-8"
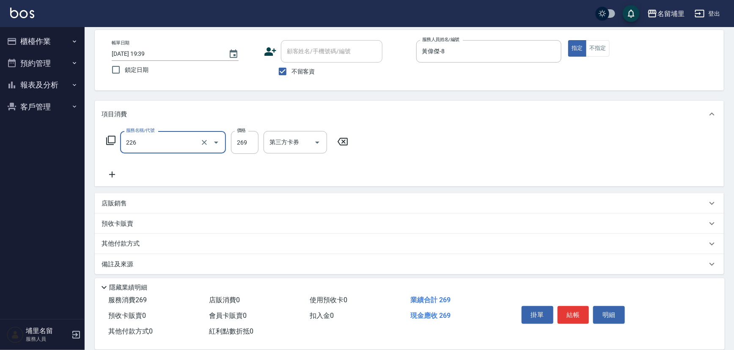
type input "洗剪269(226)"
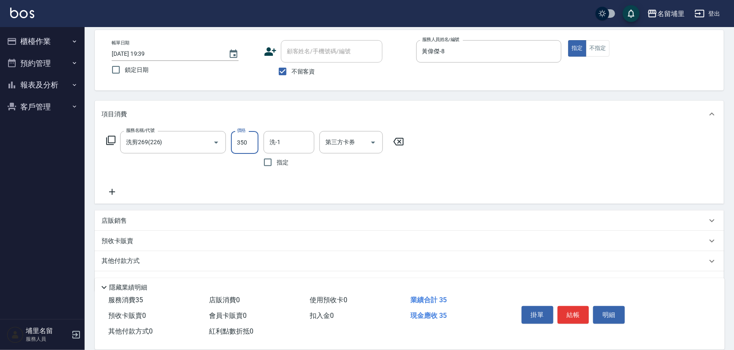
type input "350"
type input "黃偉傑-8"
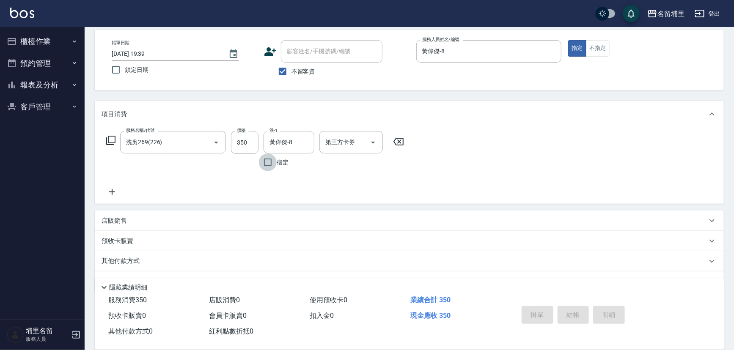
type input "[DATE] 19:40"
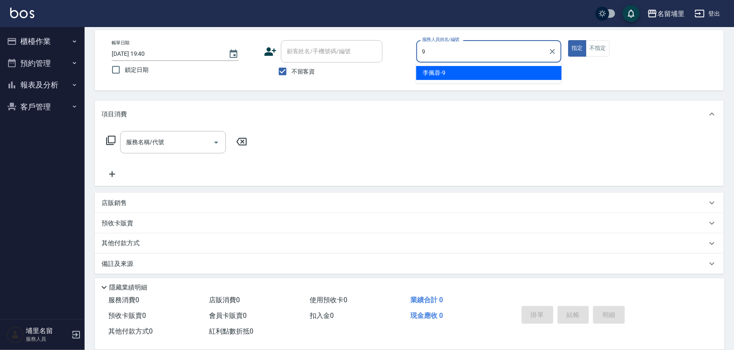
type input "李佩蓉-9"
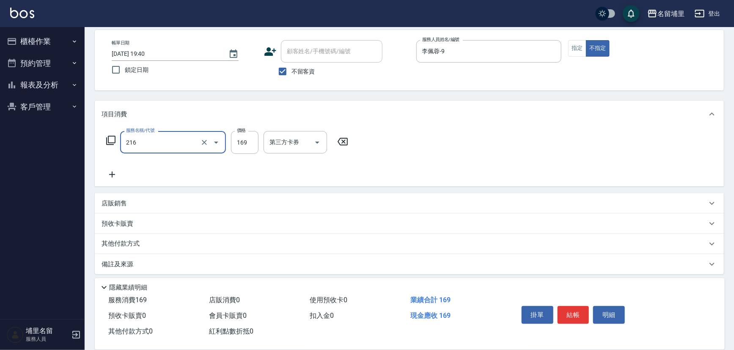
type input "剪髮169(216)"
type input "150"
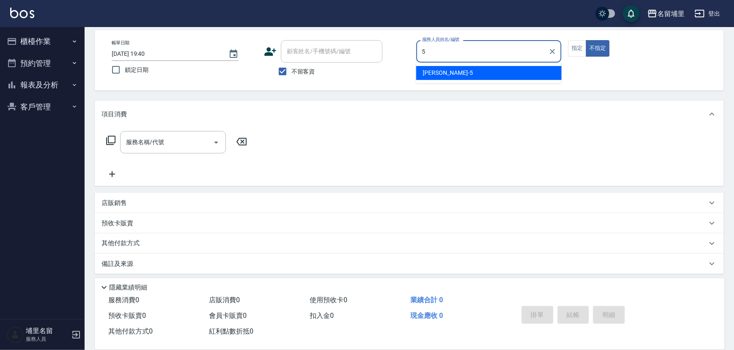
type input "[PERSON_NAME]-5"
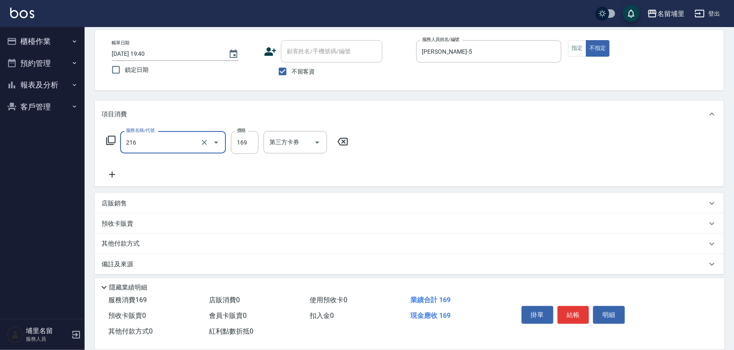
type input "剪髮169(216)"
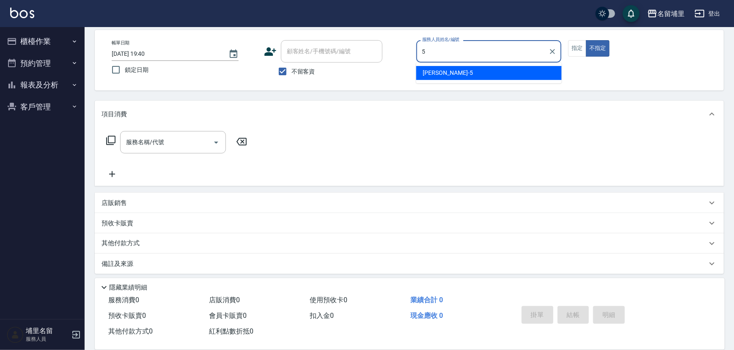
type input "[PERSON_NAME]-5"
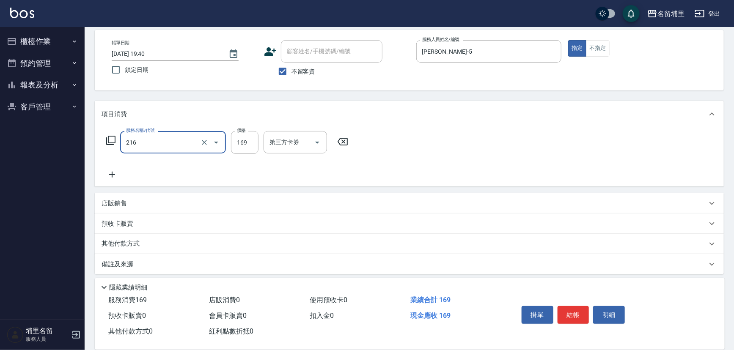
type input "剪髮169(216)"
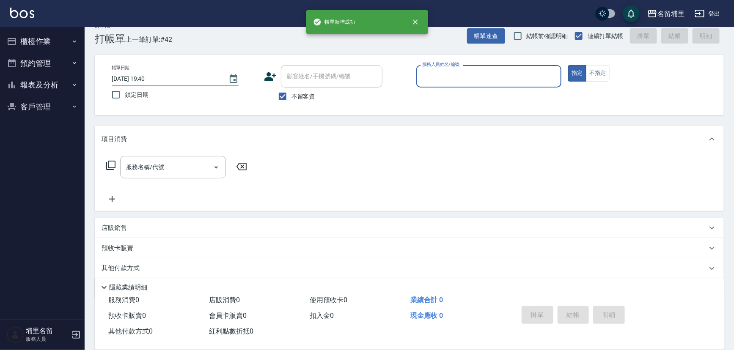
scroll to position [0, 0]
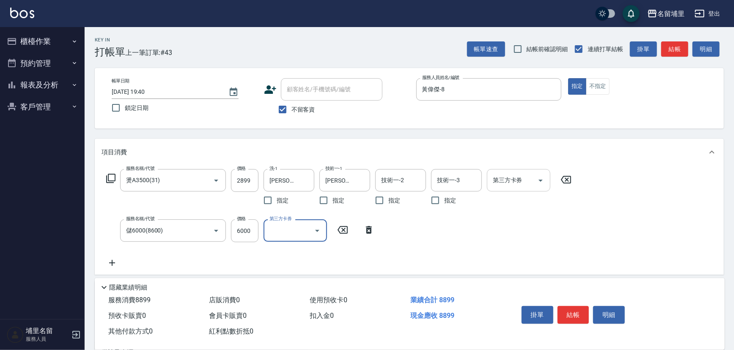
click at [541, 177] on icon "Open" at bounding box center [541, 181] width 10 height 10
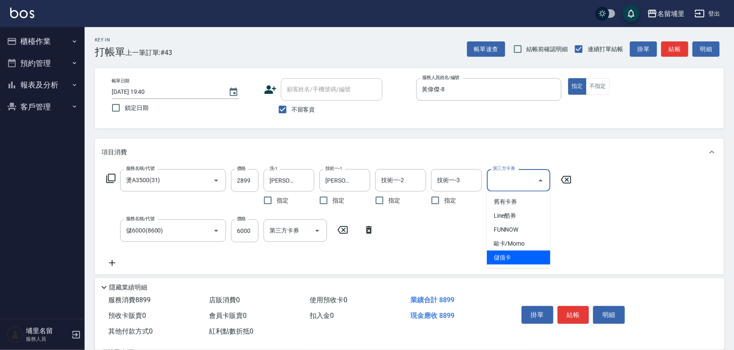
click at [520, 257] on span "儲值卡" at bounding box center [518, 258] width 63 height 14
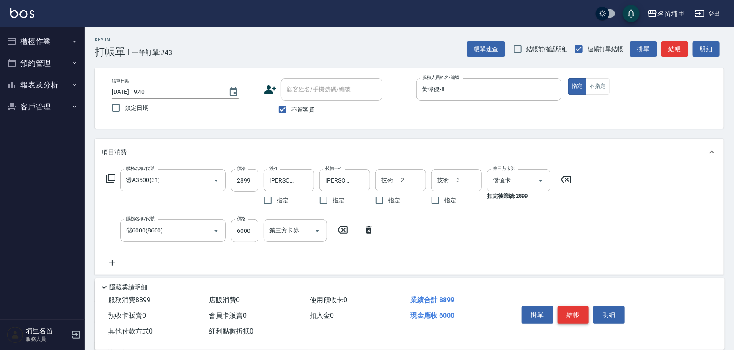
drag, startPoint x: 577, startPoint y: 324, endPoint x: 578, endPoint y: 313, distance: 10.7
click at [577, 323] on div "掛單 結帳 明細" at bounding box center [573, 316] width 110 height 27
click at [578, 313] on button "結帳" at bounding box center [574, 315] width 32 height 18
drag, startPoint x: 546, startPoint y: 184, endPoint x: 541, endPoint y: 185, distance: 4.3
click at [543, 185] on div "第三方卡券" at bounding box center [518, 180] width 63 height 22
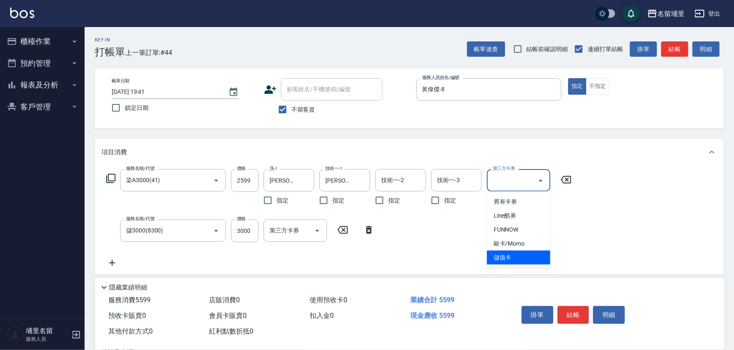
click at [534, 259] on span "儲值卡" at bounding box center [518, 258] width 63 height 14
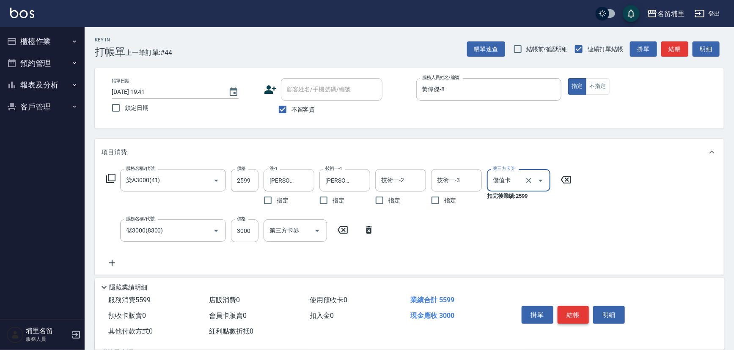
drag, startPoint x: 568, startPoint y: 319, endPoint x: 559, endPoint y: 313, distance: 11.6
click at [568, 318] on button "結帳" at bounding box center [574, 315] width 32 height 18
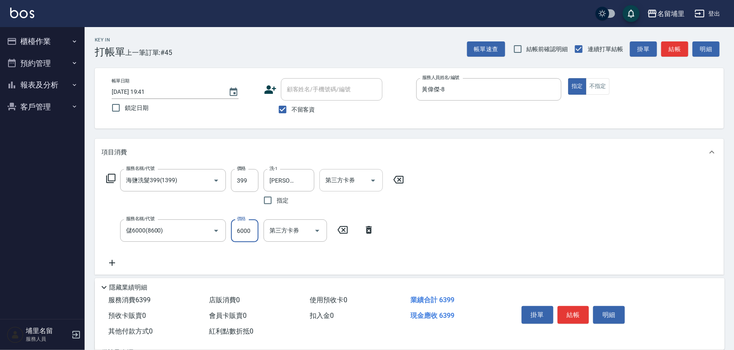
click at [373, 180] on icon "Open" at bounding box center [373, 181] width 4 height 2
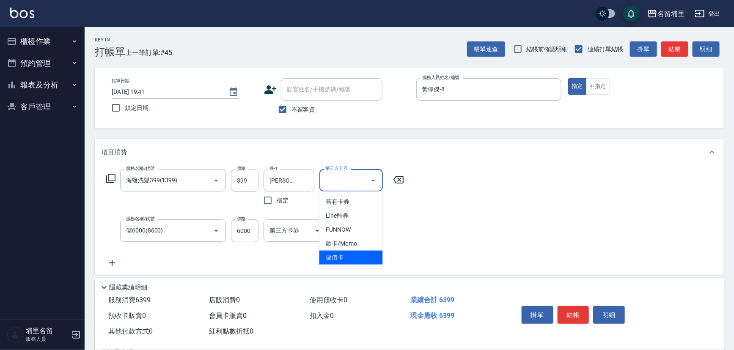
drag, startPoint x: 366, startPoint y: 256, endPoint x: 398, endPoint y: 263, distance: 33.1
click at [370, 257] on span "儲值卡" at bounding box center [351, 258] width 63 height 14
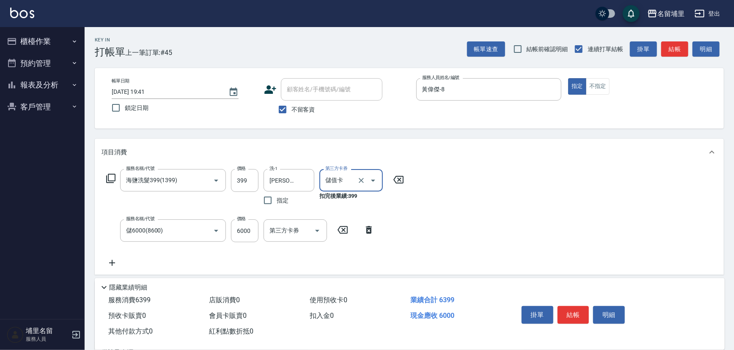
drag, startPoint x: 563, startPoint y: 312, endPoint x: 560, endPoint y: 305, distance: 6.7
click at [563, 308] on button "結帳" at bounding box center [574, 315] width 32 height 18
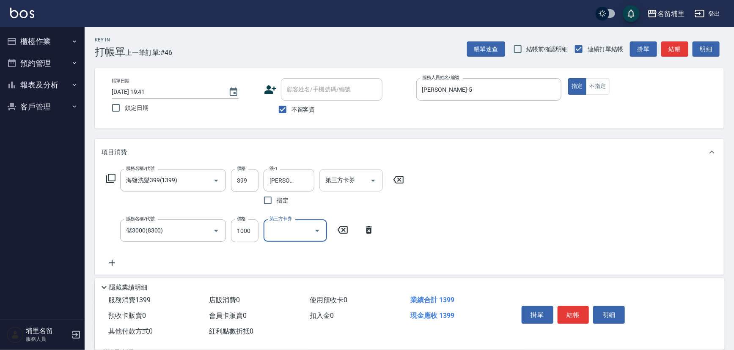
click at [373, 183] on icon "Open" at bounding box center [373, 181] width 10 height 10
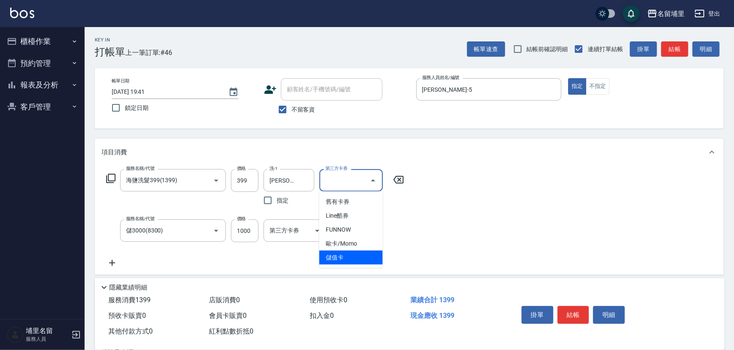
drag, startPoint x: 370, startPoint y: 259, endPoint x: 405, endPoint y: 267, distance: 35.9
click at [372, 259] on span "儲值卡" at bounding box center [351, 258] width 63 height 14
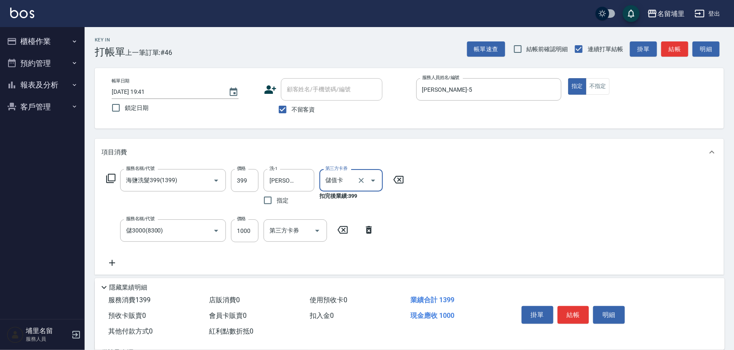
click at [585, 315] on button "結帳" at bounding box center [574, 315] width 32 height 18
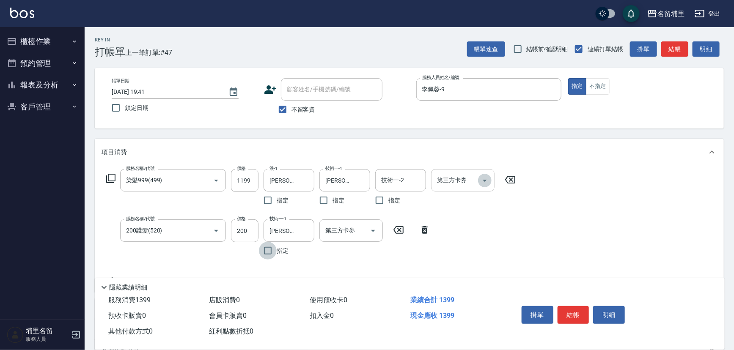
click at [490, 183] on button "Open" at bounding box center [485, 181] width 14 height 14
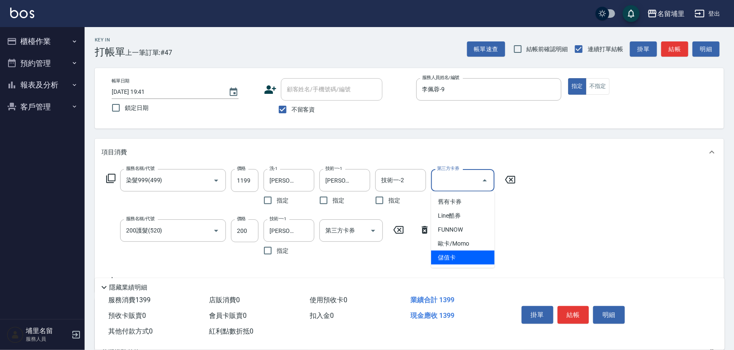
click at [475, 259] on span "儲值卡" at bounding box center [462, 258] width 63 height 14
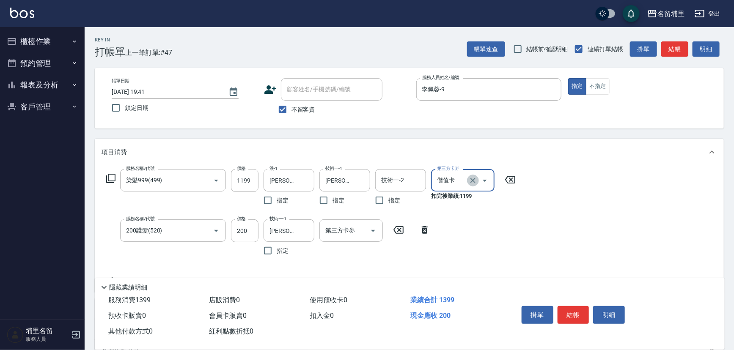
click at [477, 179] on icon "Clear" at bounding box center [473, 180] width 8 height 8
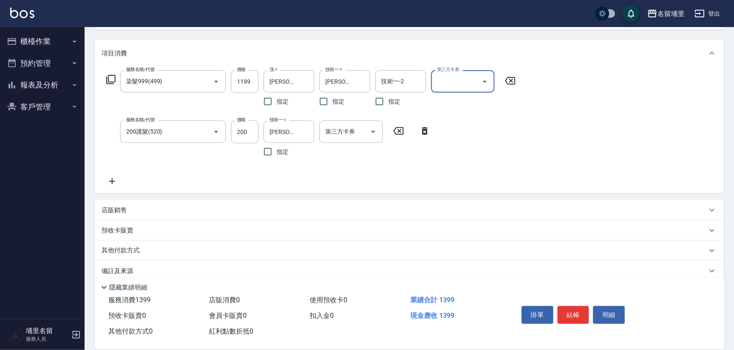
scroll to position [110, 0]
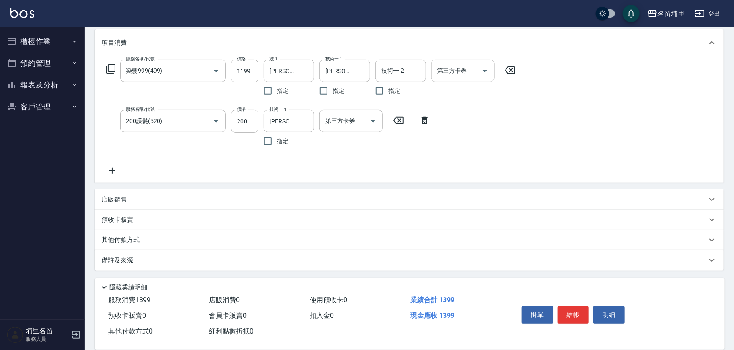
click at [144, 239] on div "其他付款方式" at bounding box center [405, 240] width 606 height 9
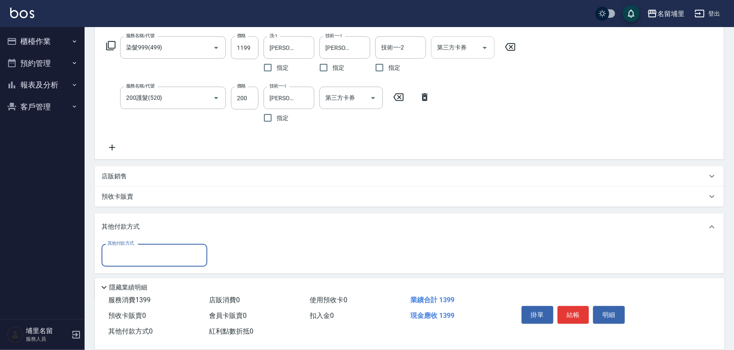
scroll to position [162, 0]
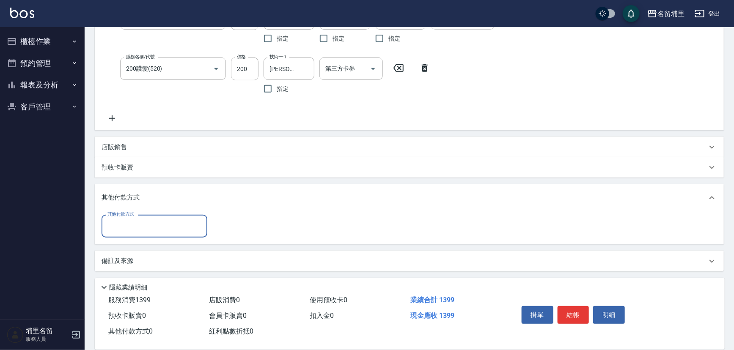
click at [154, 223] on input "其他付款方式" at bounding box center [154, 226] width 98 height 15
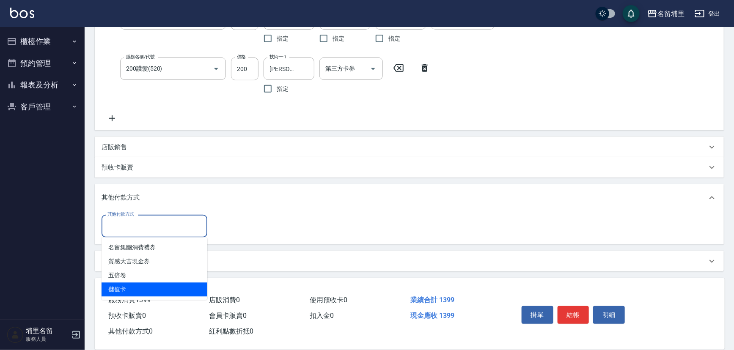
click at [143, 290] on span "儲值卡" at bounding box center [155, 290] width 106 height 14
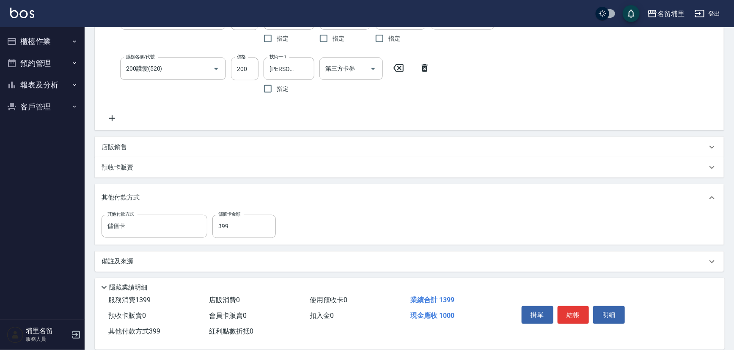
click at [409, 236] on div "其他付款方式 儲值卡 其他付款方式 儲值卡金額 399 儲值卡金額" at bounding box center [410, 226] width 616 height 23
click at [569, 309] on button "結帳" at bounding box center [574, 315] width 32 height 18
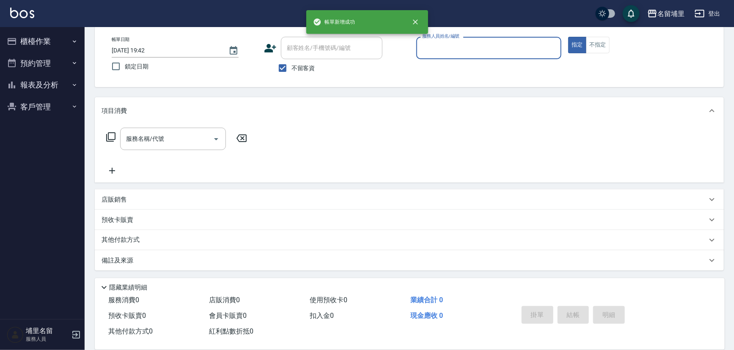
scroll to position [41, 0]
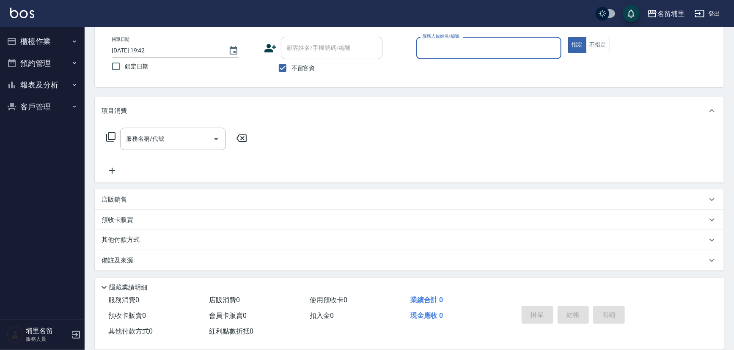
click at [34, 46] on button "櫃檯作業" at bounding box center [42, 41] width 78 height 22
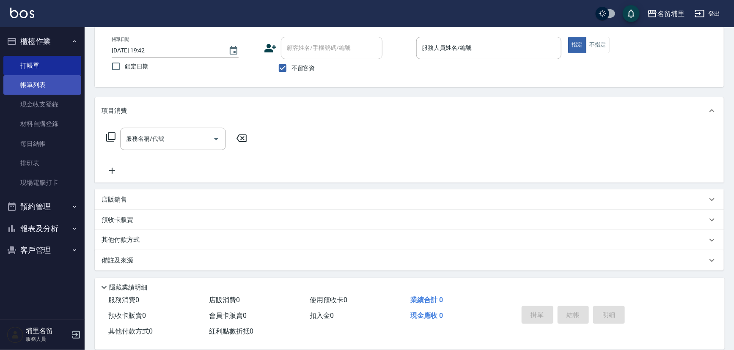
click at [51, 88] on link "帳單列表" at bounding box center [42, 84] width 78 height 19
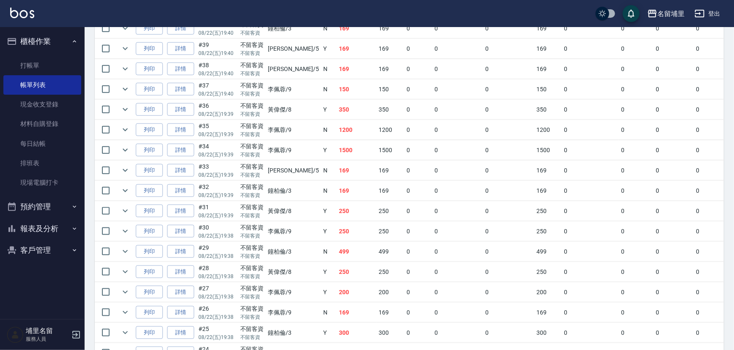
scroll to position [500, 0]
click at [36, 232] on button "報表及分析" at bounding box center [42, 229] width 78 height 22
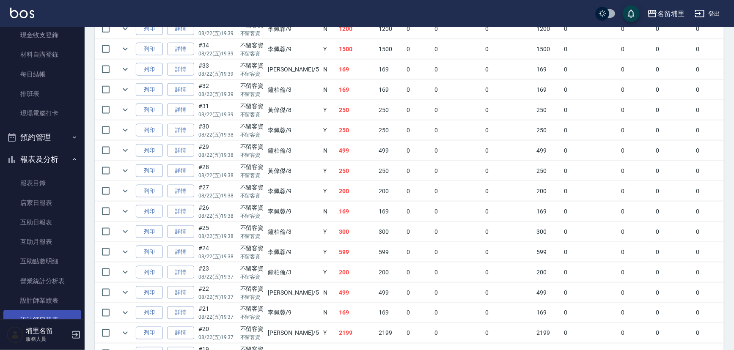
scroll to position [115, 0]
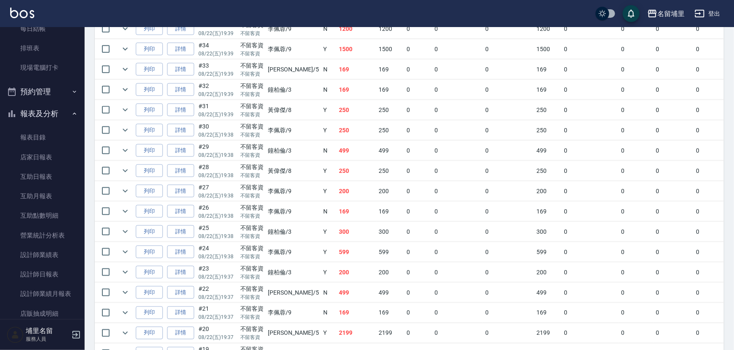
drag, startPoint x: 53, startPoint y: 276, endPoint x: 83, endPoint y: 276, distance: 30.5
click at [53, 276] on link "設計師日報表" at bounding box center [42, 274] width 78 height 19
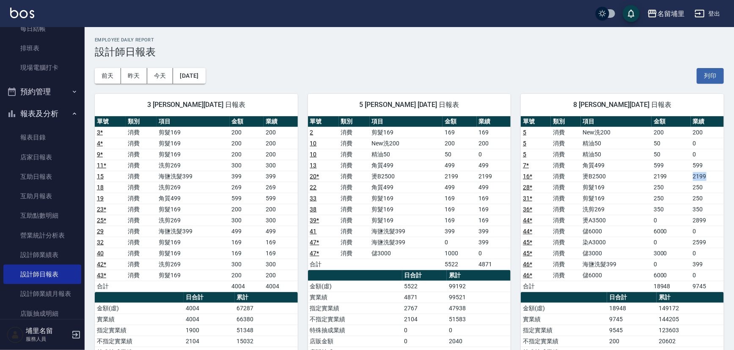
drag, startPoint x: 711, startPoint y: 175, endPoint x: 692, endPoint y: 178, distance: 19.2
click at [692, 178] on td "2199" at bounding box center [707, 176] width 33 height 11
drag, startPoint x: 713, startPoint y: 246, endPoint x: 687, endPoint y: 246, distance: 25.4
click at [687, 246] on tr "45 * 消費 染A3000 0 2599" at bounding box center [622, 242] width 203 height 11
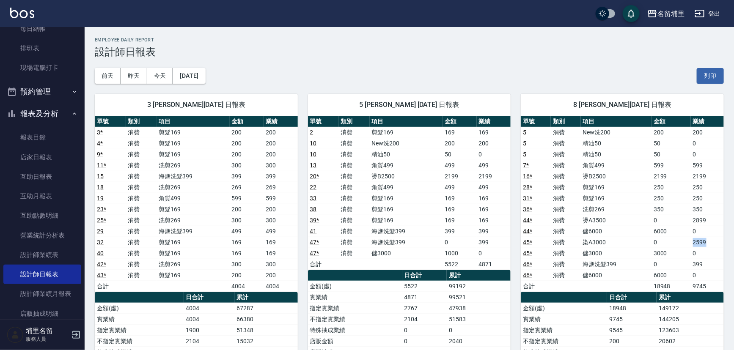
click at [687, 246] on td "0" at bounding box center [671, 242] width 39 height 11
drag, startPoint x: 713, startPoint y: 174, endPoint x: 689, endPoint y: 174, distance: 24.1
click at [689, 174] on tr "16 * 消費 燙B2500 2199 2199" at bounding box center [622, 176] width 203 height 11
click at [689, 174] on td "2199" at bounding box center [671, 176] width 39 height 11
drag, startPoint x: 690, startPoint y: 221, endPoint x: 711, endPoint y: 221, distance: 21.6
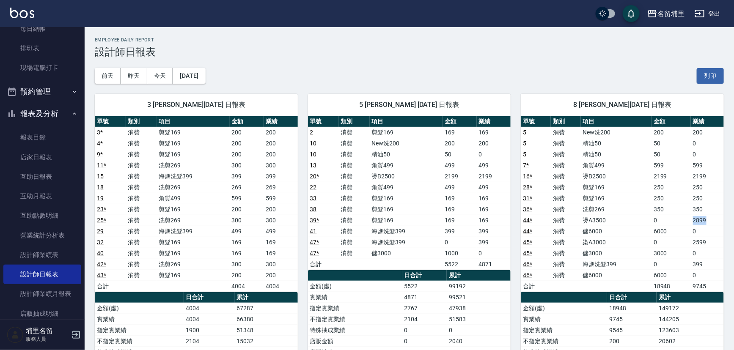
click at [711, 221] on tr "44 * 消費 燙A3500 0 2899" at bounding box center [622, 220] width 203 height 11
click at [711, 221] on td "2899" at bounding box center [707, 220] width 33 height 11
drag, startPoint x: 711, startPoint y: 221, endPoint x: 686, endPoint y: 221, distance: 25.4
click at [686, 221] on tr "44 * 消費 燙A3500 0 2899" at bounding box center [622, 220] width 203 height 11
click at [686, 221] on td "0" at bounding box center [671, 220] width 39 height 11
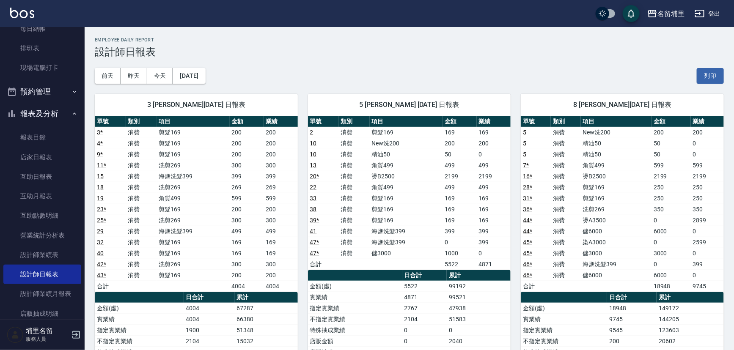
click at [695, 214] on td "350" at bounding box center [707, 209] width 33 height 11
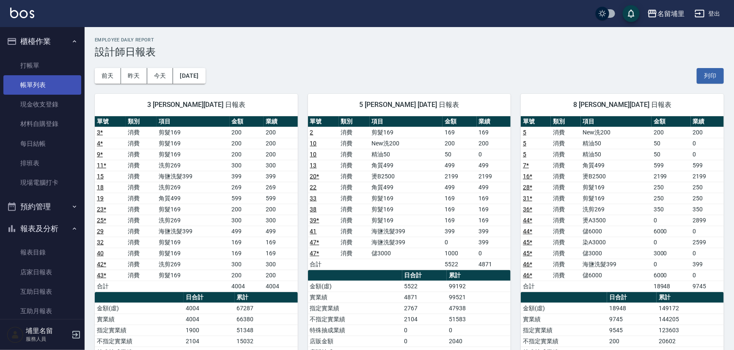
click at [46, 86] on link "帳單列表" at bounding box center [42, 84] width 78 height 19
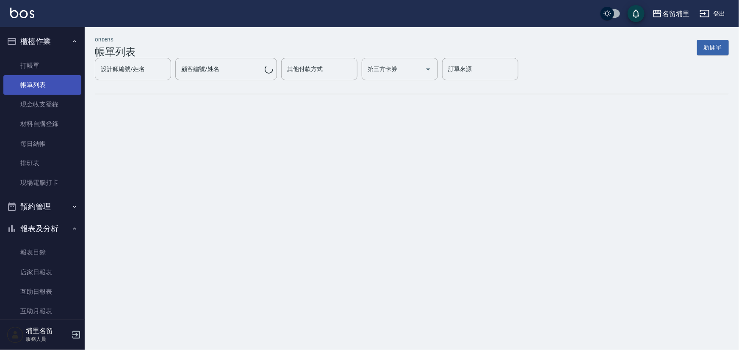
click at [55, 87] on link "帳單列表" at bounding box center [42, 84] width 78 height 19
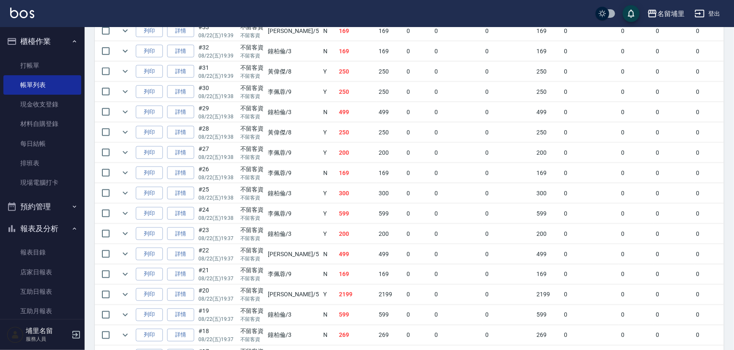
scroll to position [577, 0]
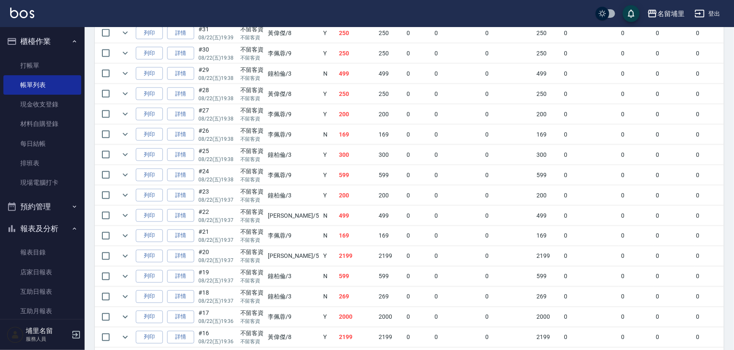
click at [178, 254] on link "詳情" at bounding box center [180, 256] width 27 height 13
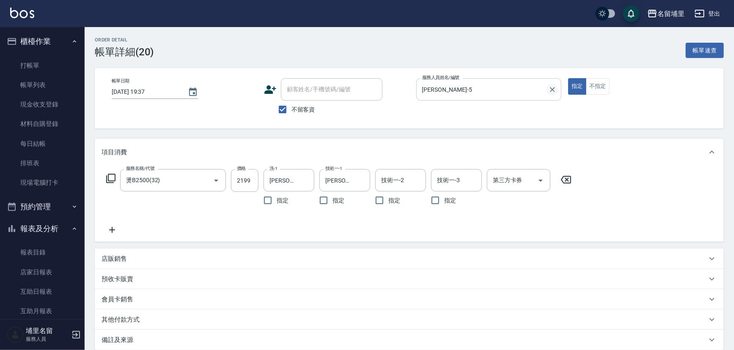
click at [551, 86] on icon "Clear" at bounding box center [553, 89] width 8 height 8
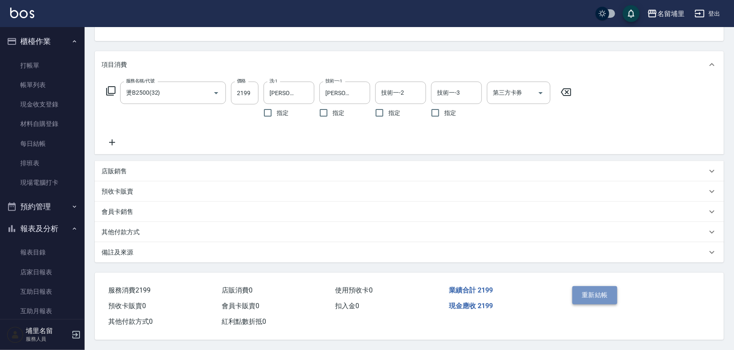
click at [591, 291] on button "重新結帳" at bounding box center [595, 296] width 45 height 18
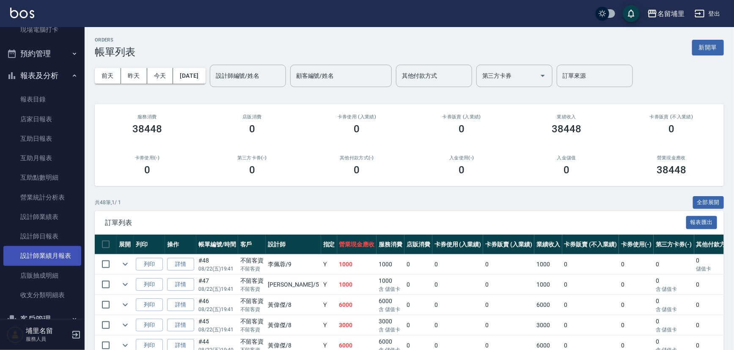
scroll to position [154, 0]
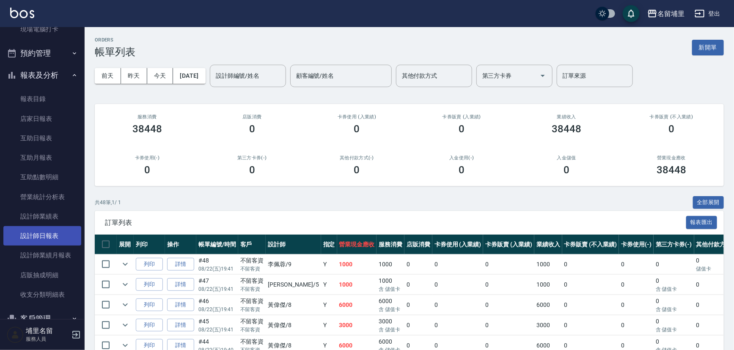
drag, startPoint x: 50, startPoint y: 232, endPoint x: 86, endPoint y: 218, distance: 38.6
click at [50, 232] on link "設計師日報表" at bounding box center [42, 235] width 78 height 19
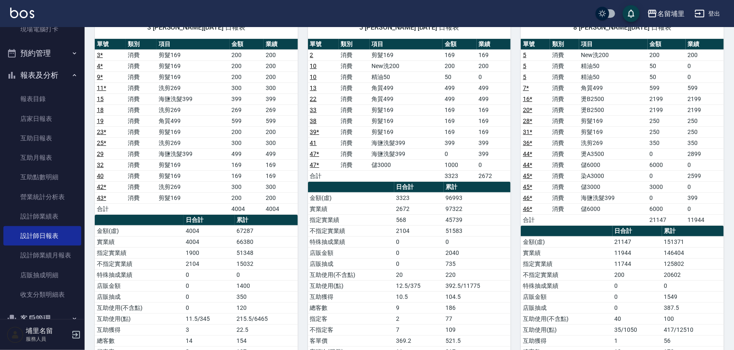
scroll to position [77, 0]
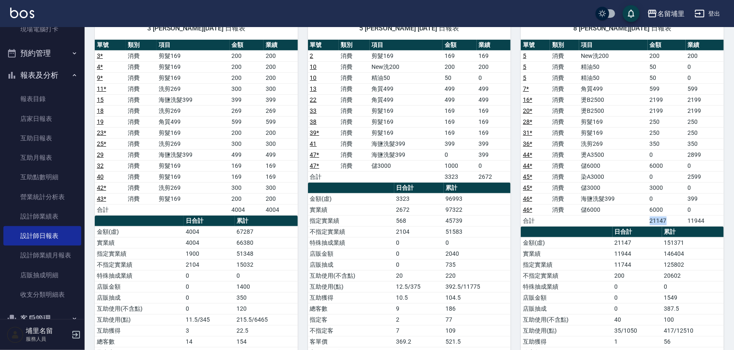
drag, startPoint x: 670, startPoint y: 219, endPoint x: 634, endPoint y: 219, distance: 36.0
click at [634, 219] on tr "合計 21147 11944" at bounding box center [622, 220] width 203 height 11
click at [634, 219] on td "a dense table" at bounding box center [613, 220] width 69 height 11
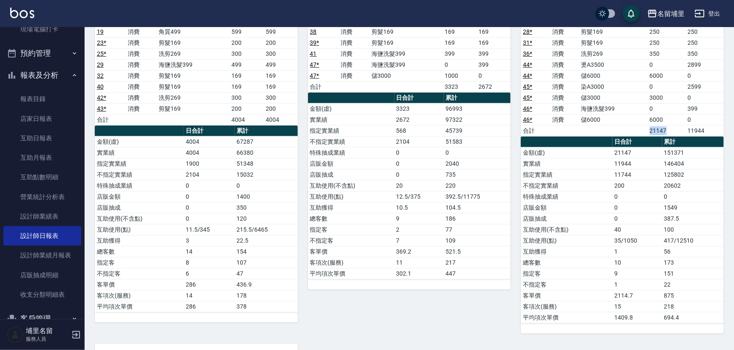
scroll to position [154, 0]
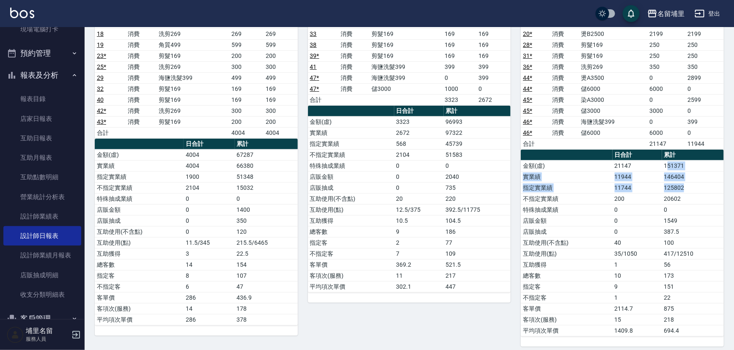
drag, startPoint x: 669, startPoint y: 165, endPoint x: 705, endPoint y: 182, distance: 40.3
click at [705, 182] on tbody "金額(虛) 21147 151371 實業績 11944 146404 指定實業績 11744 125802 不指定實業績 200 20602 特殊抽成業績 …" at bounding box center [622, 248] width 203 height 176
click at [705, 182] on td "125802" at bounding box center [693, 187] width 62 height 11
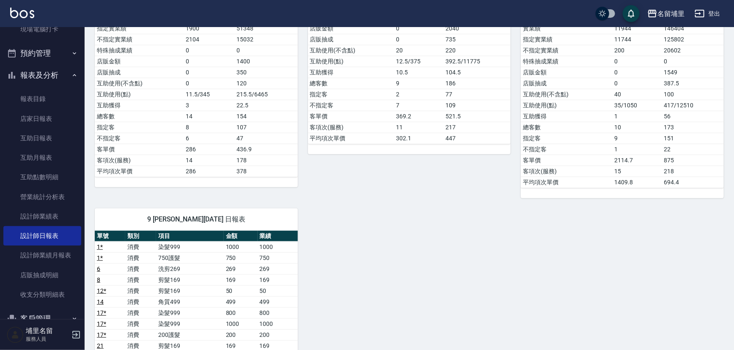
scroll to position [177, 0]
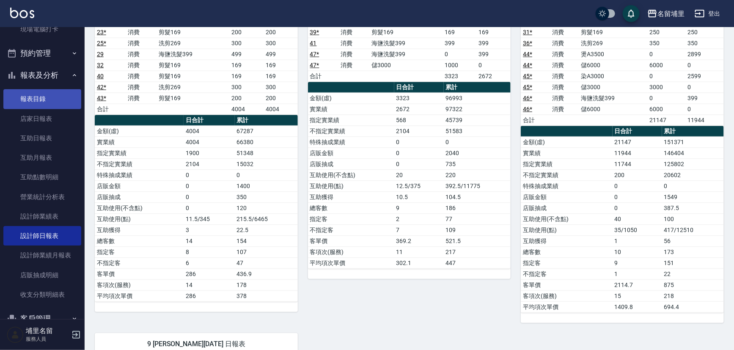
click at [16, 105] on link "報表目錄" at bounding box center [42, 98] width 78 height 19
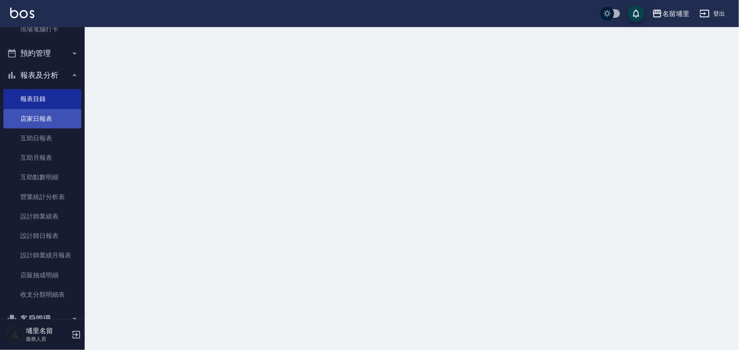
click at [25, 118] on link "店家日報表" at bounding box center [42, 118] width 78 height 19
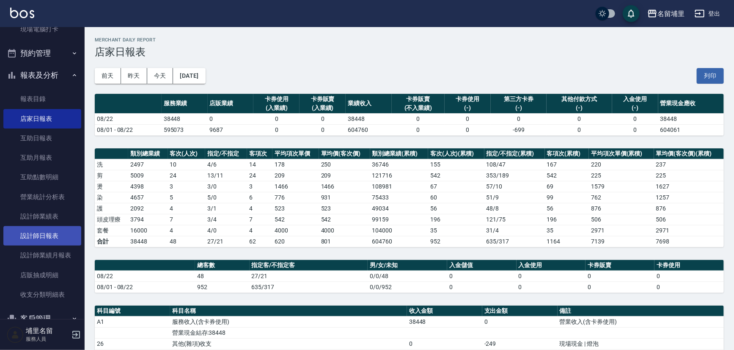
click at [43, 230] on link "設計師日報表" at bounding box center [42, 235] width 78 height 19
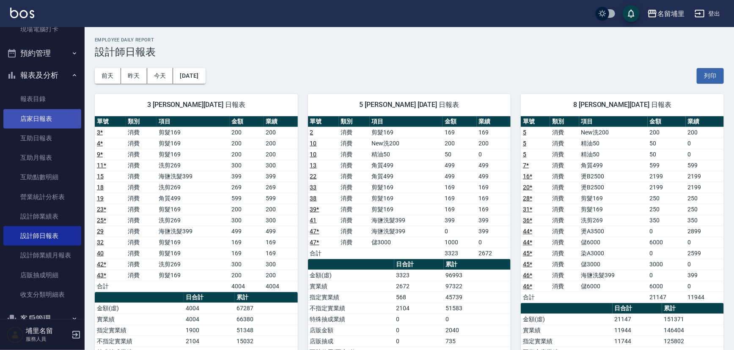
click at [43, 124] on link "店家日報表" at bounding box center [42, 118] width 78 height 19
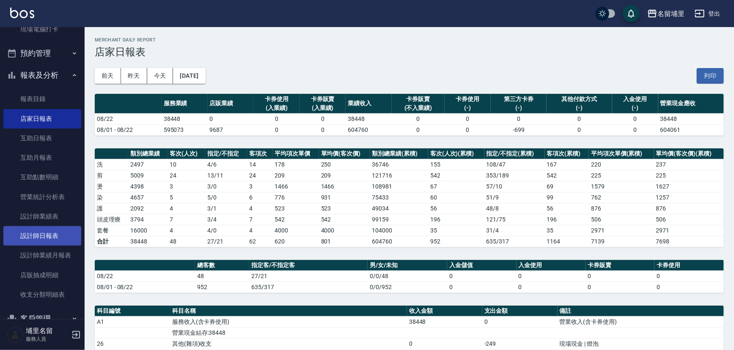
click at [18, 242] on link "設計師日報表" at bounding box center [42, 235] width 78 height 19
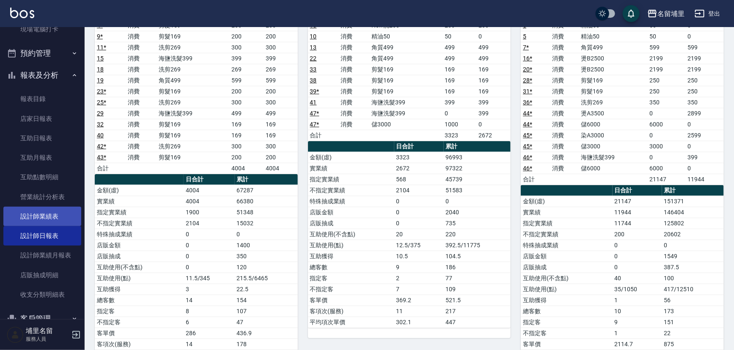
scroll to position [115, 0]
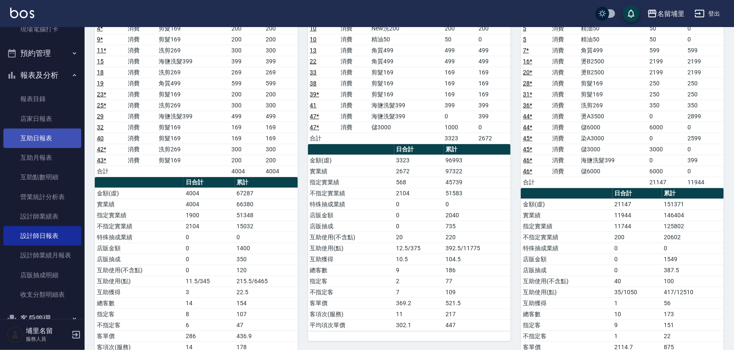
click at [36, 143] on link "互助日報表" at bounding box center [42, 138] width 78 height 19
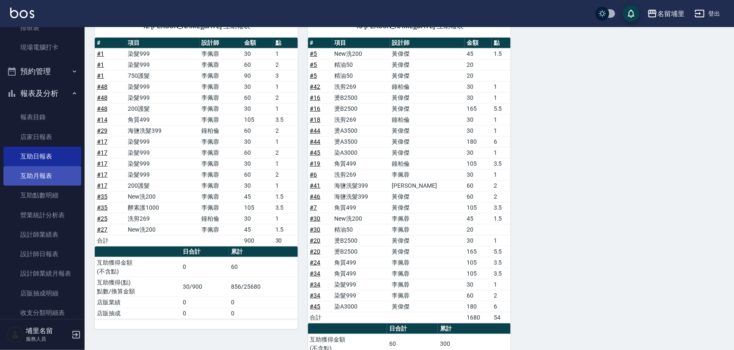
scroll to position [289, 0]
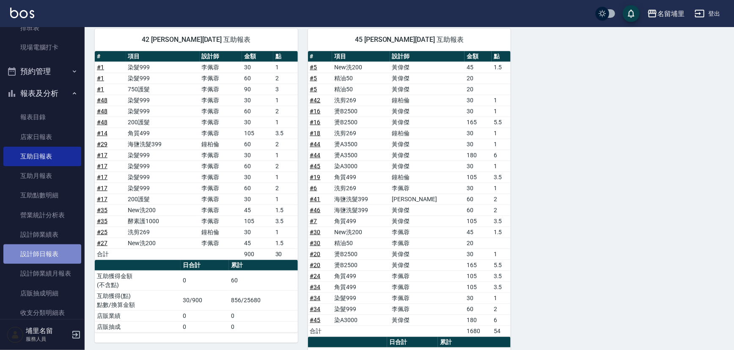
click at [45, 248] on link "設計師日報表" at bounding box center [42, 254] width 78 height 19
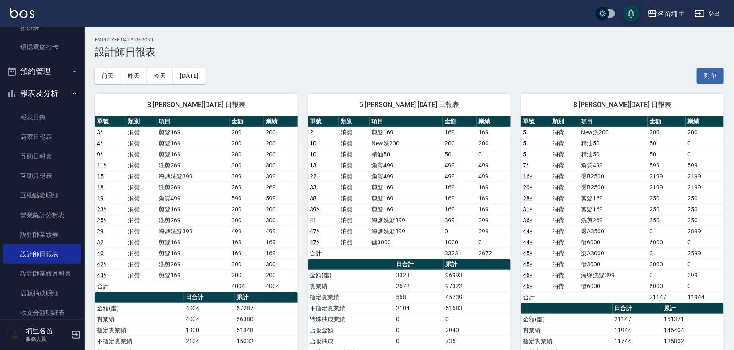
click at [703, 176] on td "2199" at bounding box center [705, 176] width 38 height 11
click at [700, 184] on td "2199" at bounding box center [705, 187] width 38 height 11
click at [696, 234] on td "2899" at bounding box center [705, 231] width 38 height 11
click at [700, 251] on td "2599" at bounding box center [705, 253] width 38 height 11
click at [688, 279] on td "399" at bounding box center [705, 275] width 38 height 11
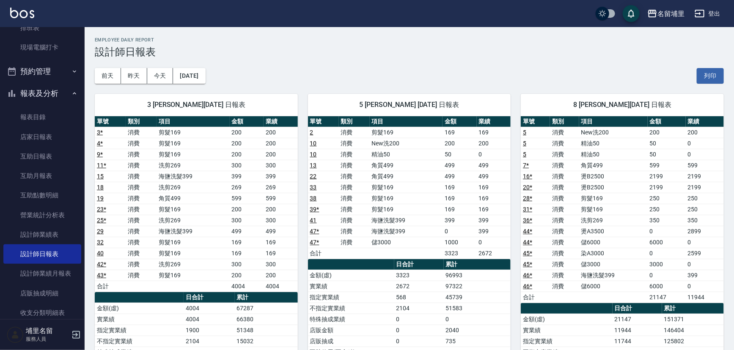
click at [698, 276] on td "399" at bounding box center [705, 275] width 38 height 11
click at [701, 162] on td "599" at bounding box center [705, 165] width 38 height 11
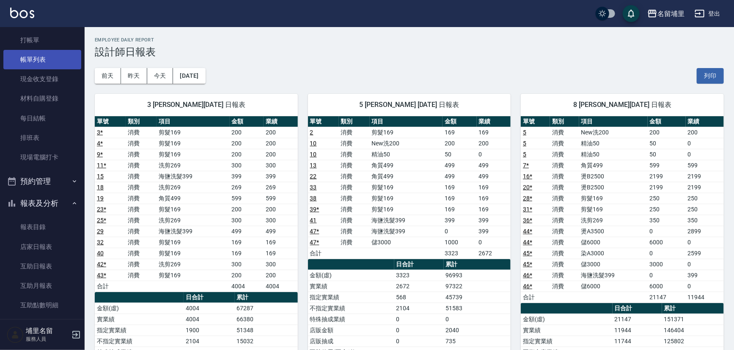
scroll to position [20, 0]
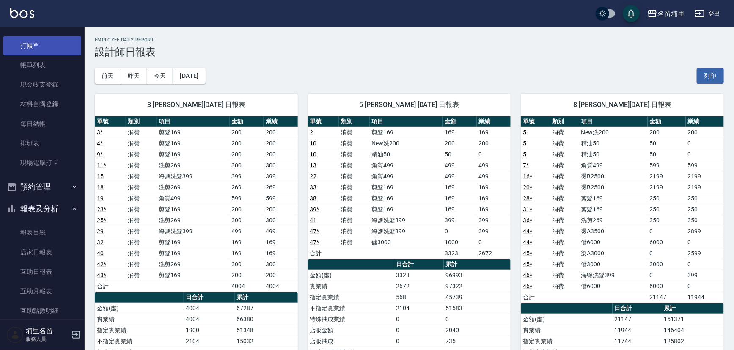
click at [55, 48] on link "打帳單" at bounding box center [42, 45] width 78 height 19
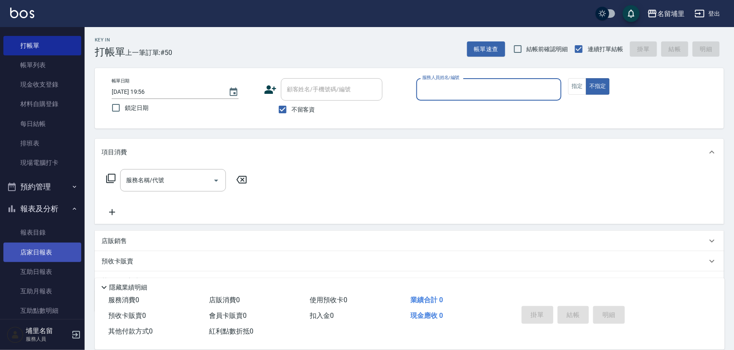
click at [22, 256] on link "店家日報表" at bounding box center [42, 252] width 78 height 19
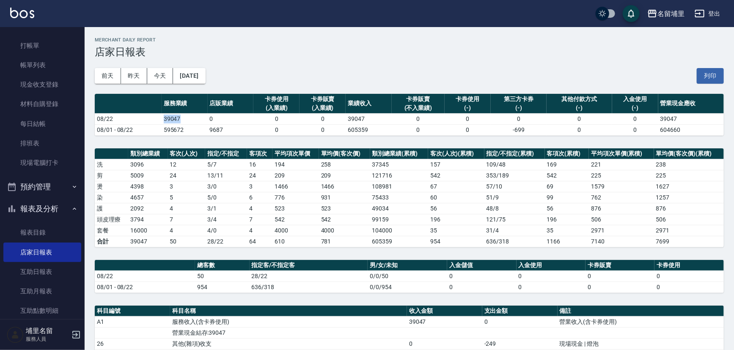
drag, startPoint x: 183, startPoint y: 117, endPoint x: 159, endPoint y: 122, distance: 24.7
click at [159, 122] on tr "08/22 39047 0 0 0 39047 0 0 0 0 0 39047" at bounding box center [409, 118] width 629 height 11
click at [159, 122] on td "08/22" at bounding box center [128, 118] width 67 height 11
drag, startPoint x: 165, startPoint y: 119, endPoint x: 186, endPoint y: 119, distance: 21.2
click at [186, 119] on td "39047" at bounding box center [185, 118] width 46 height 11
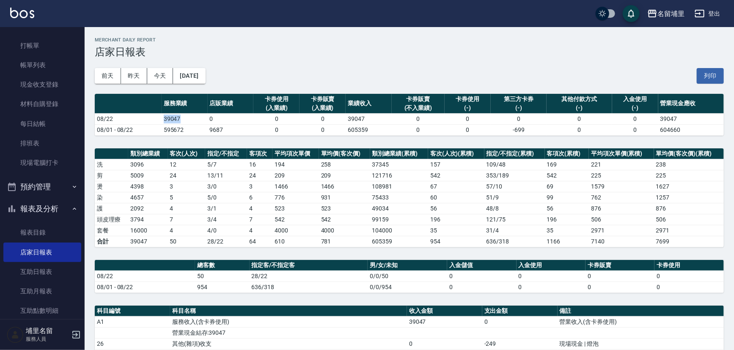
click at [186, 119] on td "39047" at bounding box center [185, 118] width 46 height 11
drag, startPoint x: 193, startPoint y: 119, endPoint x: 215, endPoint y: 120, distance: 21.6
click at [215, 120] on tr "08/22 39047 0 0 0 39047 0 0 0 0 0 39047" at bounding box center [409, 118] width 629 height 11
click at [215, 120] on td "0" at bounding box center [231, 118] width 46 height 11
drag, startPoint x: 185, startPoint y: 226, endPoint x: 161, endPoint y: 221, distance: 25.0
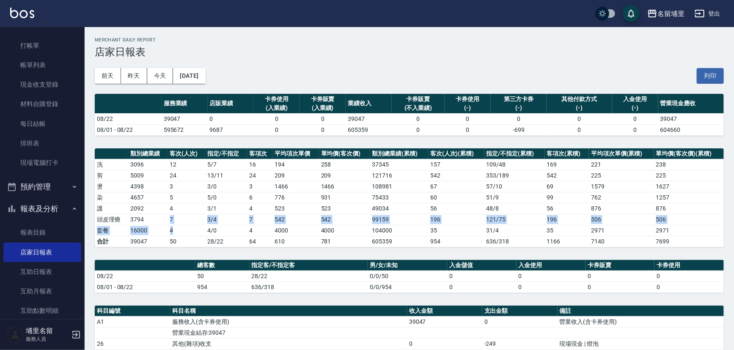
click at [161, 221] on tbody "洗 3096 12 5 / 7 16 194 258 37345 157 109 / 48 169 221 238 剪 5009 24 13 / 11 24 …" at bounding box center [409, 203] width 629 height 88
click at [161, 221] on td "3794" at bounding box center [147, 219] width 39 height 11
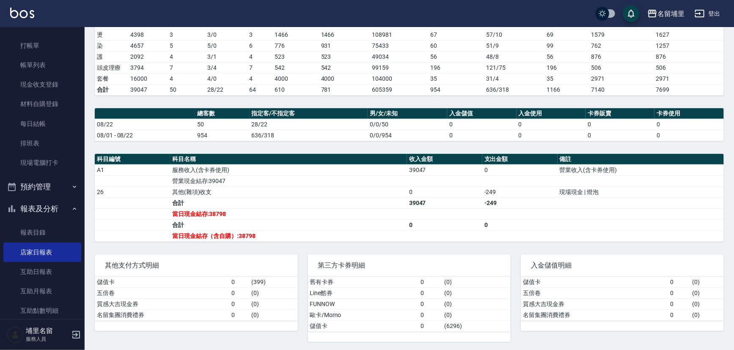
scroll to position [152, 0]
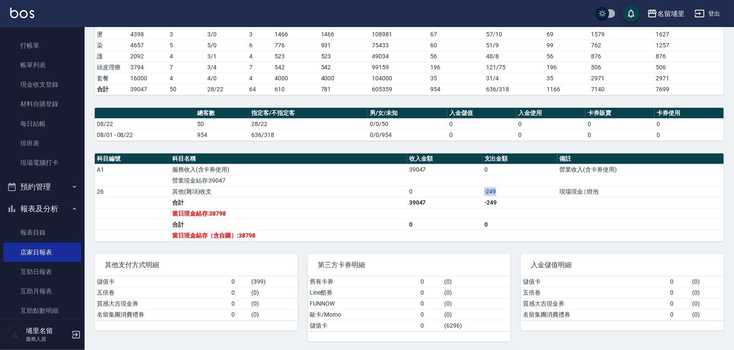
drag, startPoint x: 508, startPoint y: 194, endPoint x: 460, endPoint y: 189, distance: 48.5
click at [460, 189] on tr "26 其他(雜項)收支 0 -249 現場現金 | 燈泡" at bounding box center [409, 191] width 629 height 11
click at [460, 189] on td "0" at bounding box center [444, 191] width 75 height 11
drag, startPoint x: 470, startPoint y: 188, endPoint x: 506, endPoint y: 194, distance: 36.6
click at [506, 194] on tr "26 其他(雜項)收支 0 -249 現場現金 | 燈泡" at bounding box center [409, 191] width 629 height 11
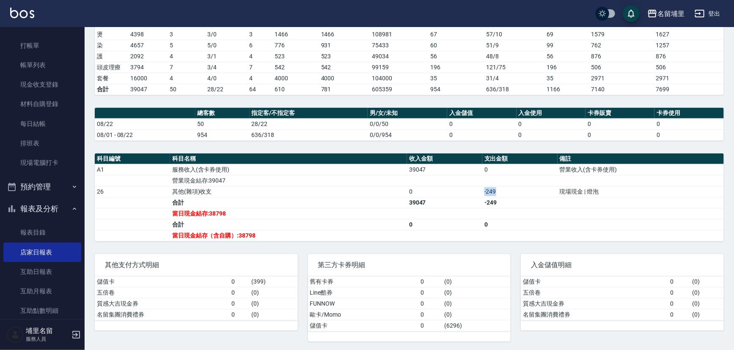
click at [506, 194] on td "-249" at bounding box center [520, 191] width 75 height 11
drag, startPoint x: 507, startPoint y: 201, endPoint x: 480, endPoint y: 202, distance: 27.5
click at [480, 202] on tr "合計 39047 -249" at bounding box center [409, 202] width 629 height 11
click at [480, 202] on td "39047" at bounding box center [444, 202] width 75 height 11
drag, startPoint x: 478, startPoint y: 196, endPoint x: 485, endPoint y: 190, distance: 8.7
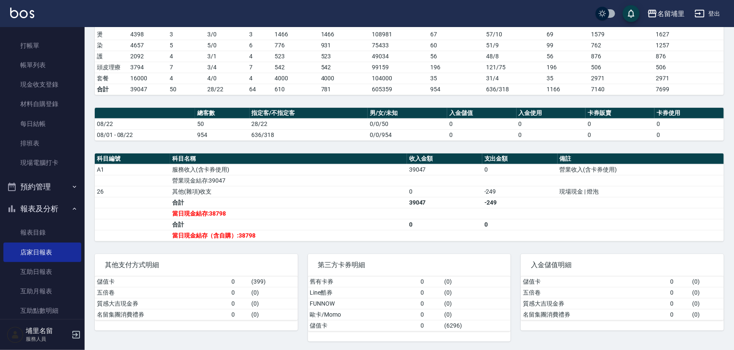
click at [485, 190] on tr "26 其他(雜項)收支 0 -249 現場現金 | 燈泡" at bounding box center [409, 191] width 629 height 11
click at [34, 124] on link "每日結帳" at bounding box center [42, 123] width 78 height 19
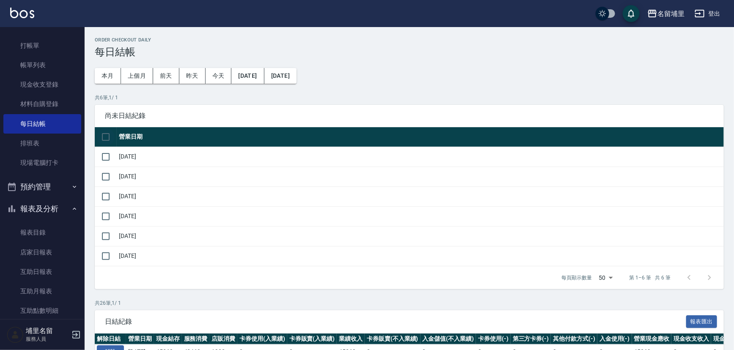
click at [110, 142] on input "checkbox" at bounding box center [106, 137] width 18 height 18
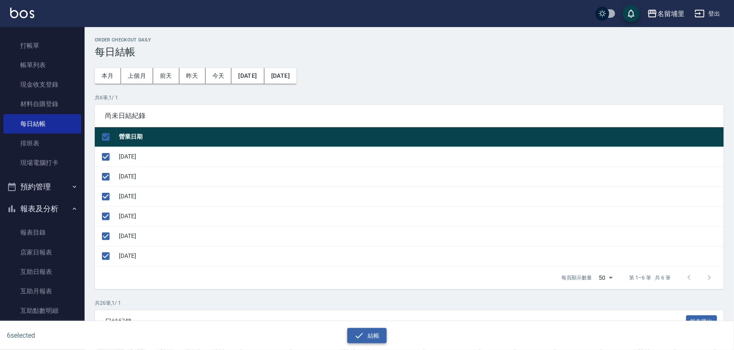
click at [371, 334] on button "結帳" at bounding box center [366, 336] width 39 height 16
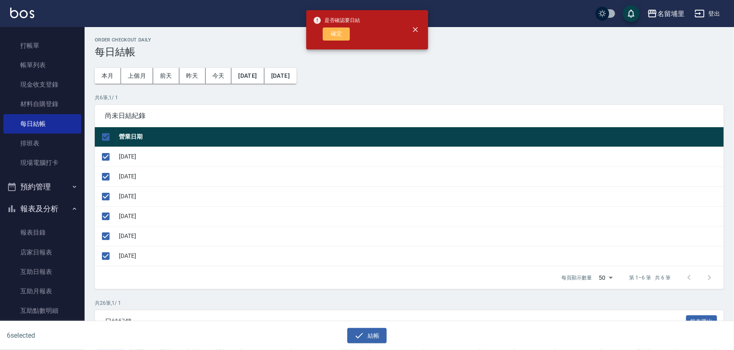
click at [342, 34] on button "確定" at bounding box center [336, 34] width 27 height 13
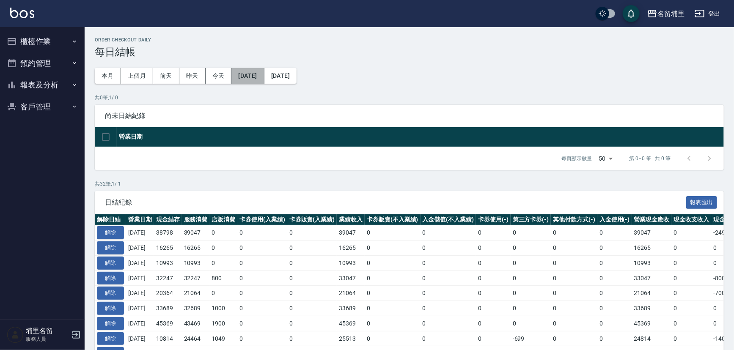
click at [263, 74] on button "2025/07/22" at bounding box center [248, 76] width 33 height 16
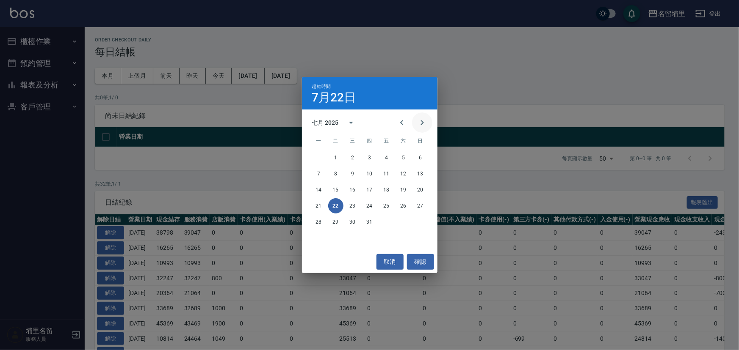
click at [422, 124] on icon "Next month" at bounding box center [421, 122] width 3 height 5
click at [420, 189] on button "17" at bounding box center [420, 189] width 15 height 15
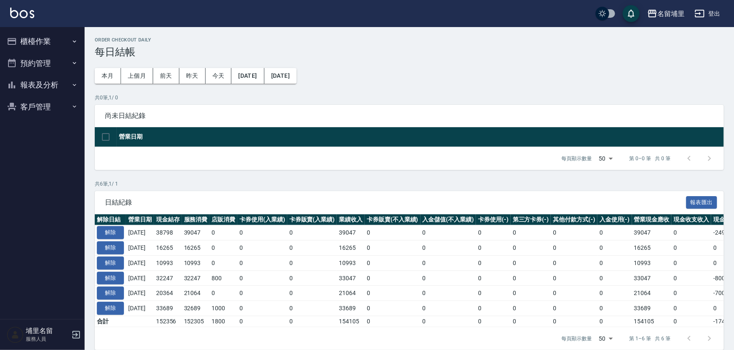
click at [30, 80] on button "報表及分析" at bounding box center [42, 85] width 78 height 22
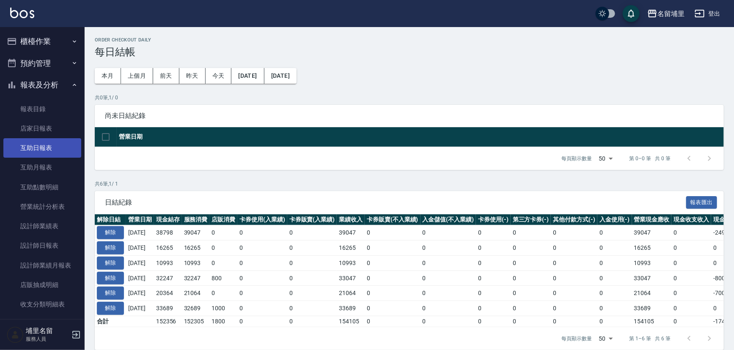
click at [39, 152] on link "互助日報表" at bounding box center [42, 147] width 78 height 19
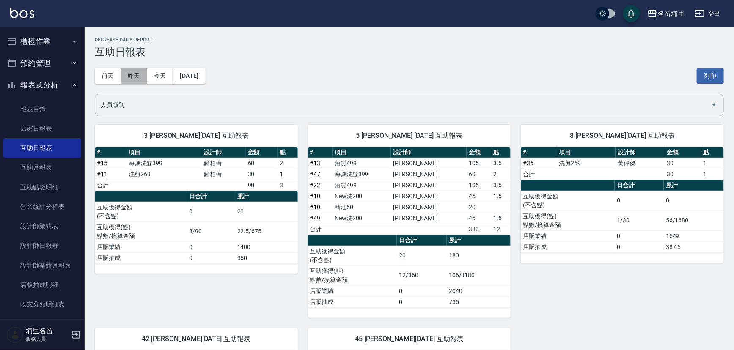
click at [135, 74] on button "昨天" at bounding box center [134, 76] width 26 height 16
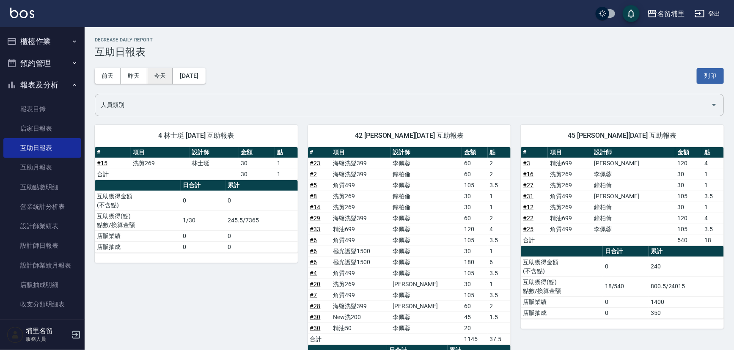
click at [170, 68] on button "今天" at bounding box center [160, 76] width 26 height 16
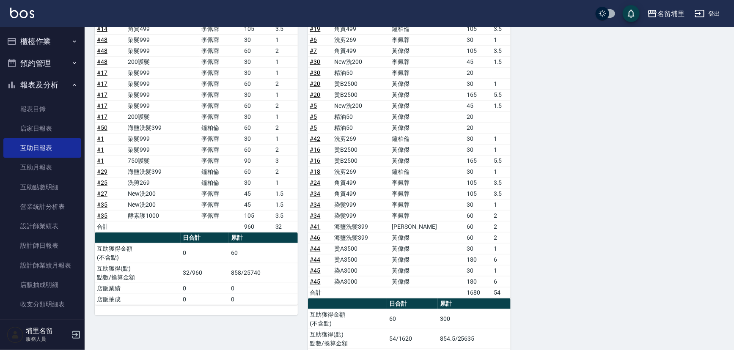
scroll to position [339, 0]
click at [311, 234] on link "# 46" at bounding box center [315, 237] width 11 height 7
click at [317, 226] on link "# 41" at bounding box center [315, 226] width 11 height 7
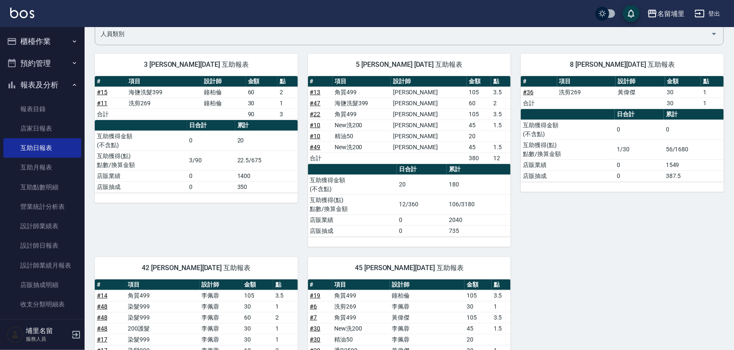
scroll to position [30, 0]
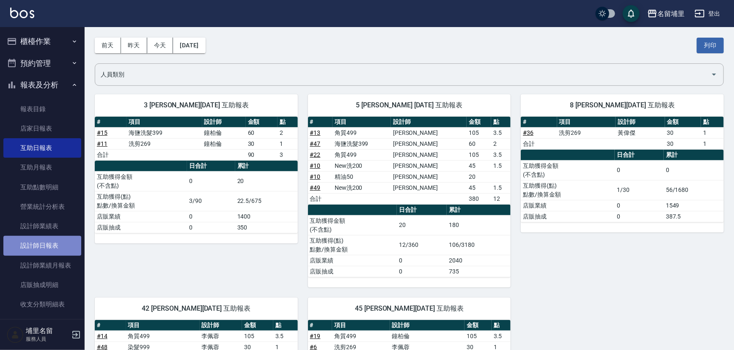
click at [45, 240] on link "設計師日報表" at bounding box center [42, 245] width 78 height 19
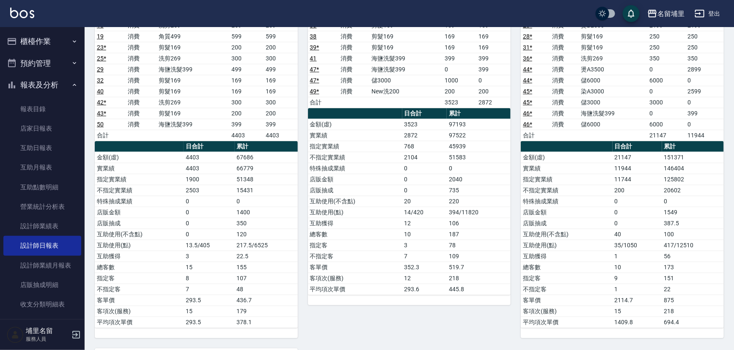
scroll to position [231, 0]
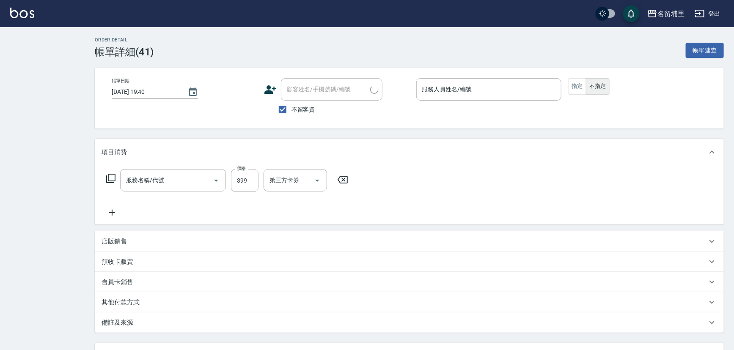
type input "[PERSON_NAME]-5"
type input "海鹽洗髮399(1399)"
